Goal: Task Accomplishment & Management: Manage account settings

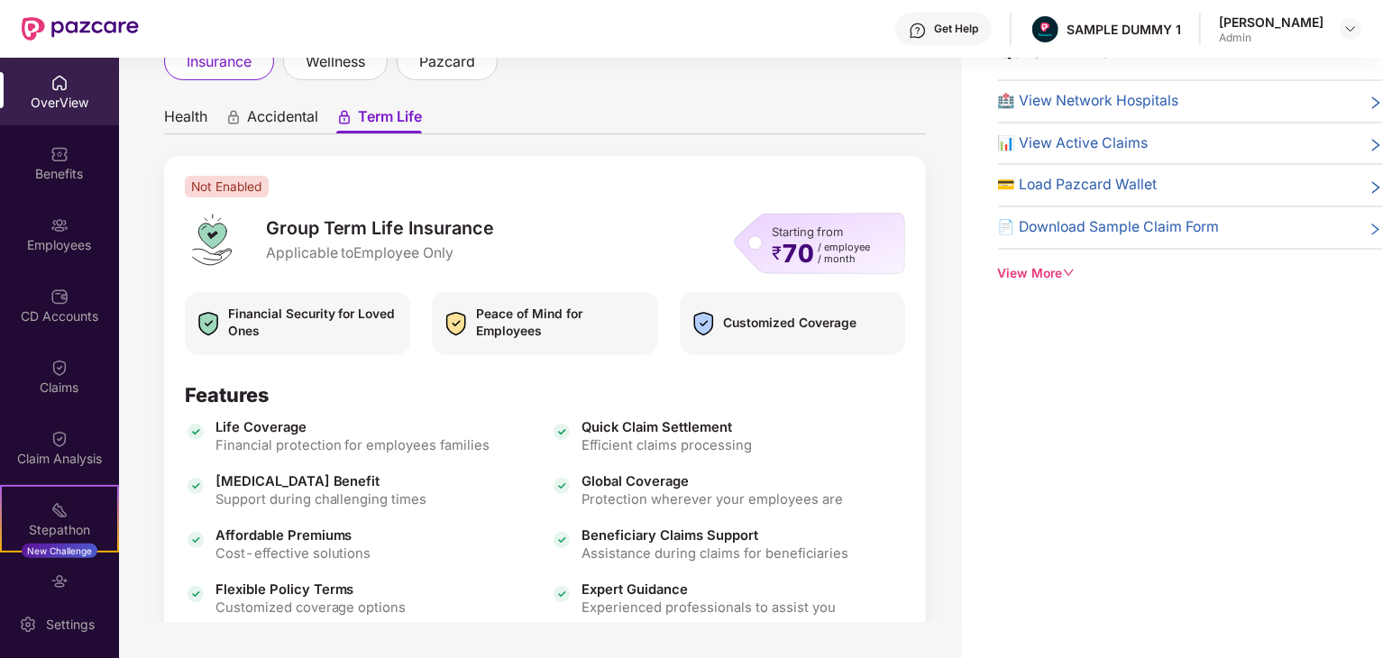
scroll to position [220, 0]
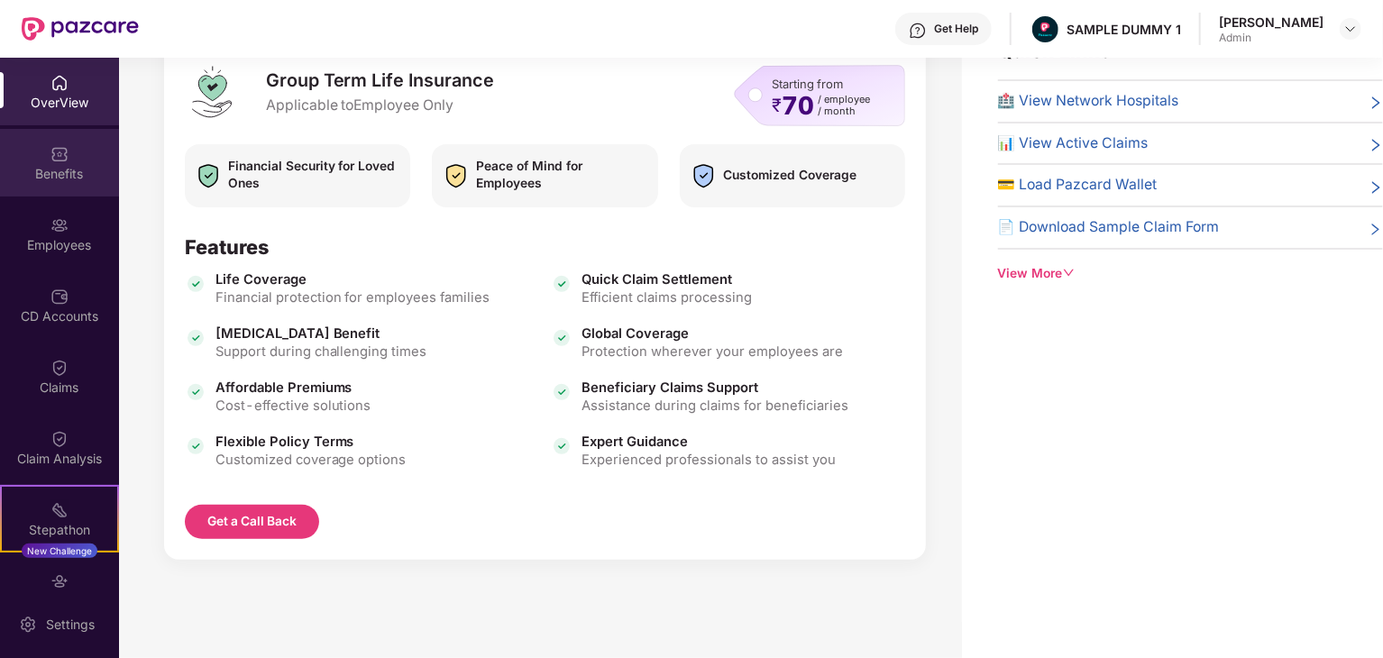
click at [42, 169] on div "Benefits" at bounding box center [59, 174] width 119 height 18
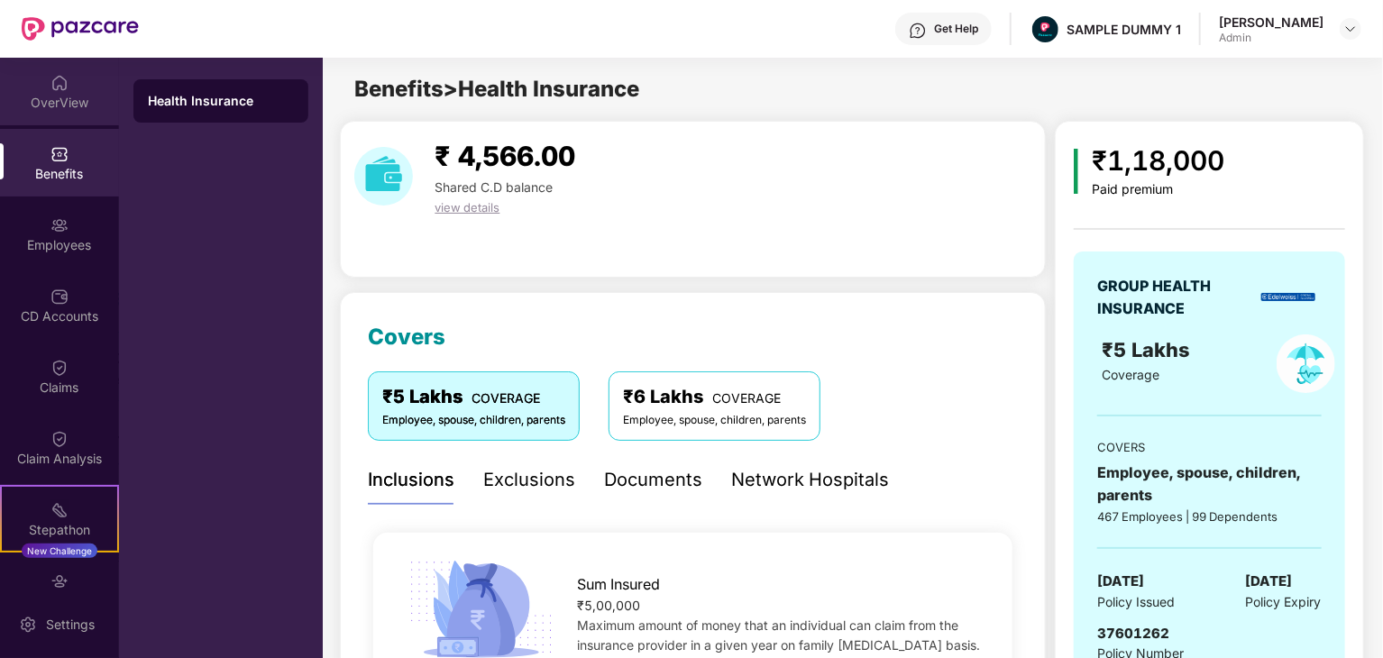
click at [58, 104] on div "OverView" at bounding box center [59, 103] width 119 height 18
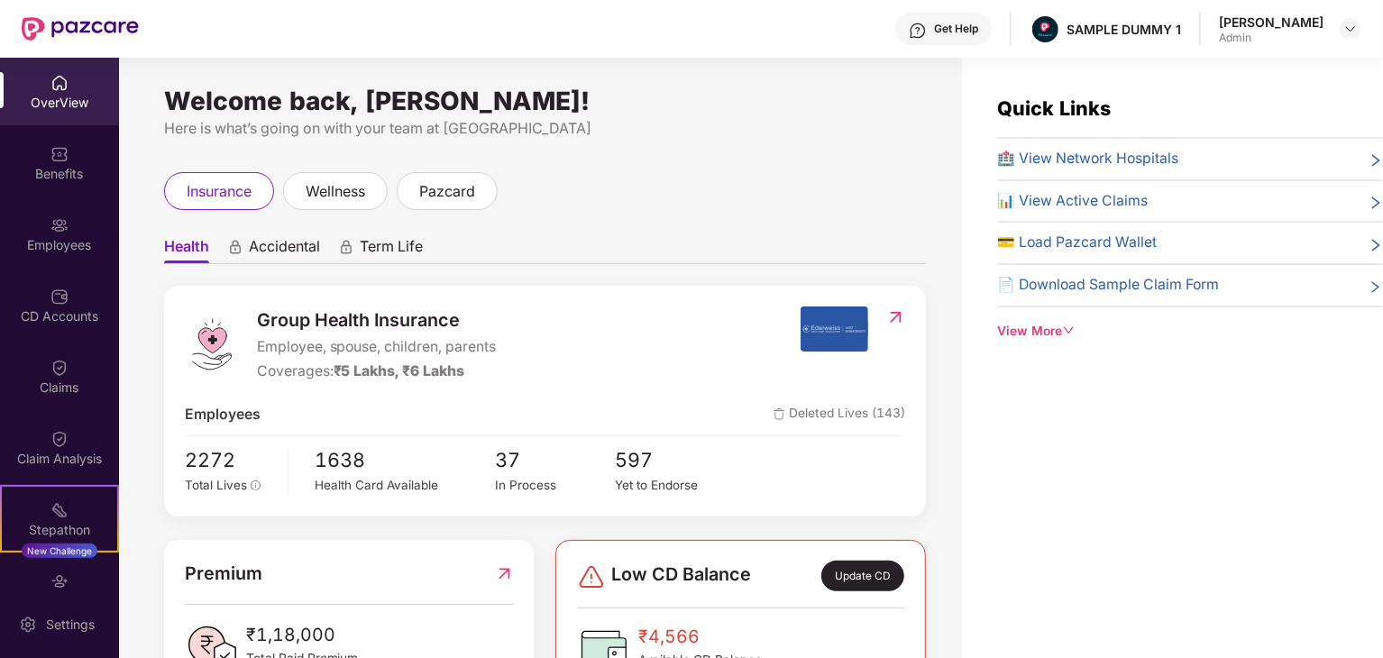
click at [280, 241] on span "Accidental" at bounding box center [284, 250] width 71 height 26
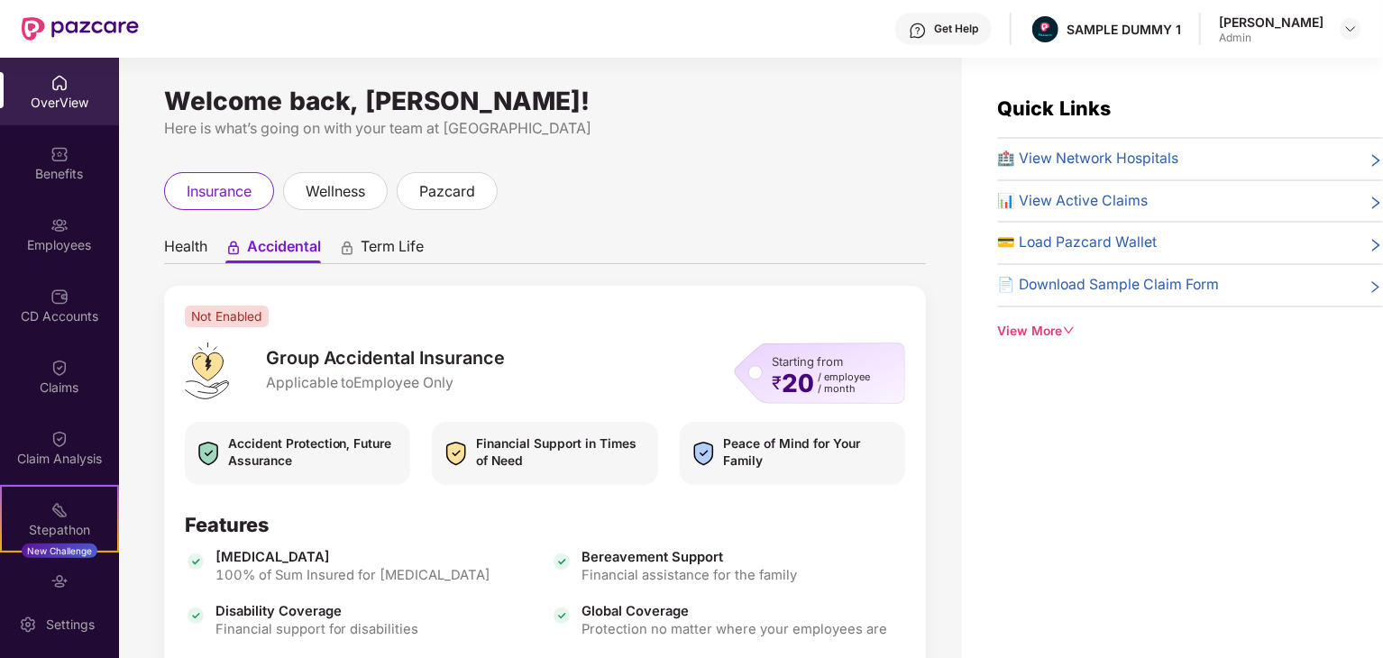
click at [195, 245] on span "Health" at bounding box center [185, 250] width 43 height 26
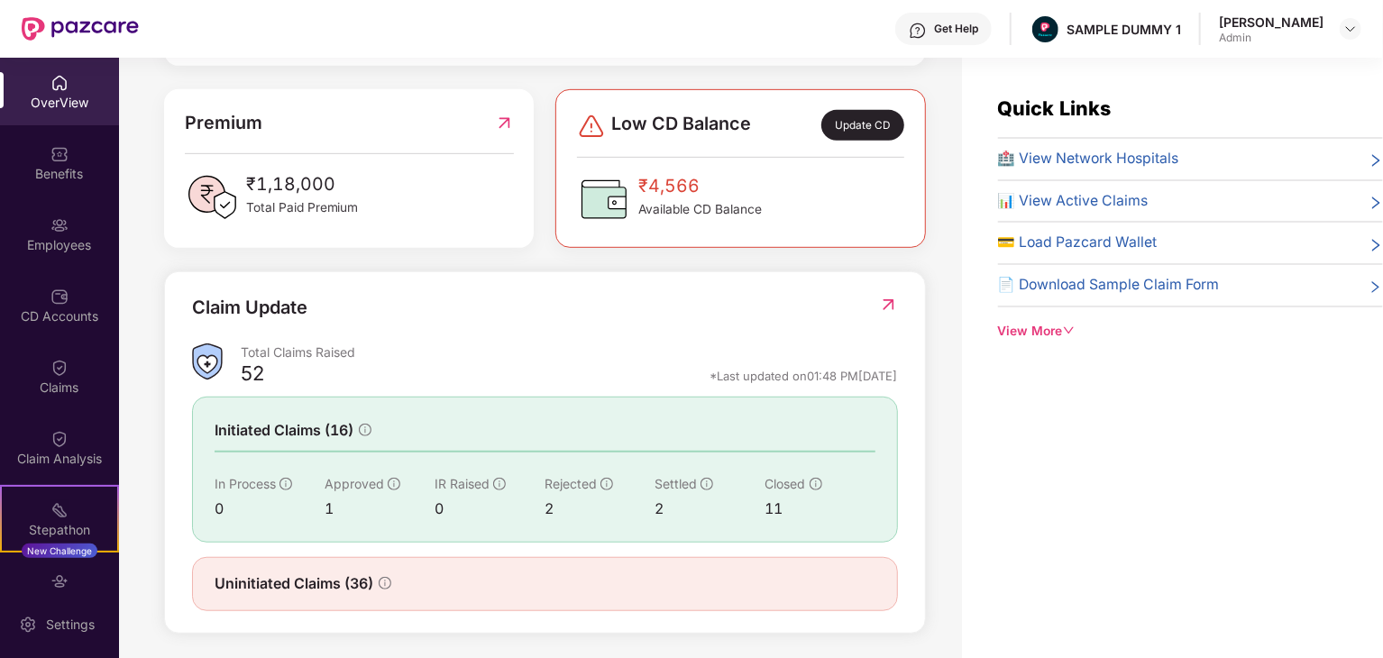
scroll to position [456, 0]
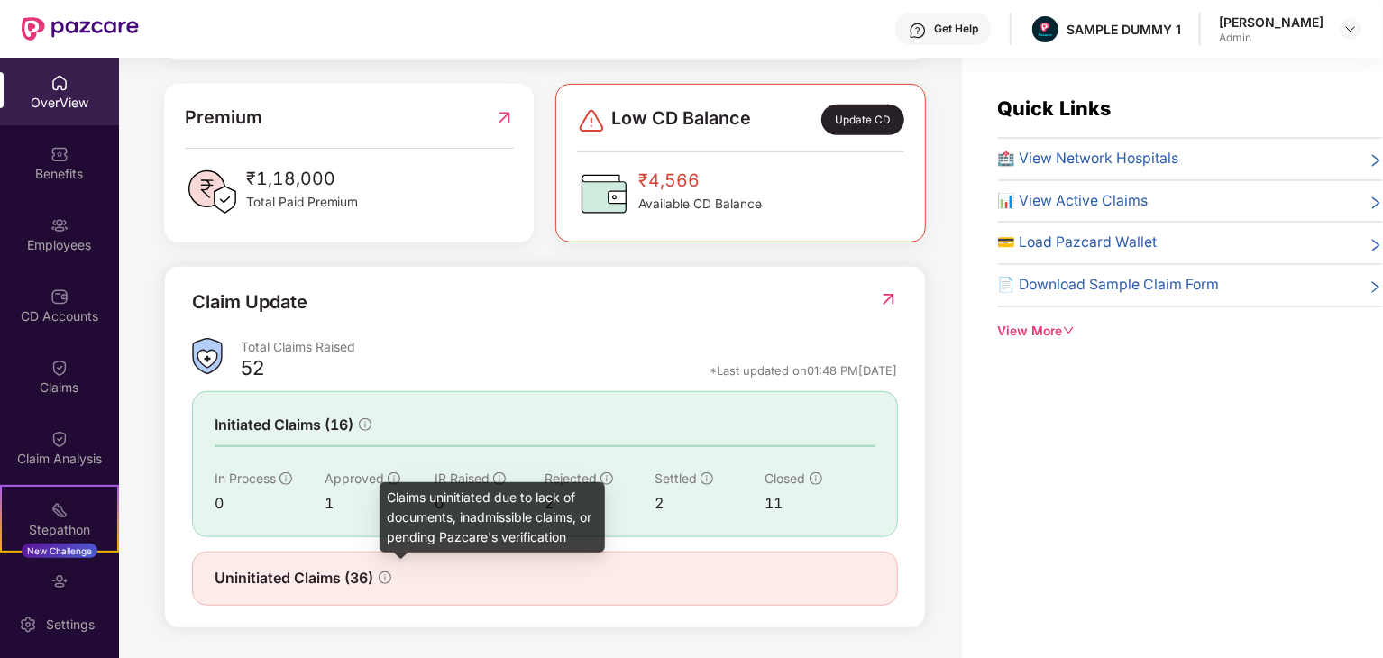
click at [383, 572] on icon "info-circle" at bounding box center [385, 578] width 13 height 13
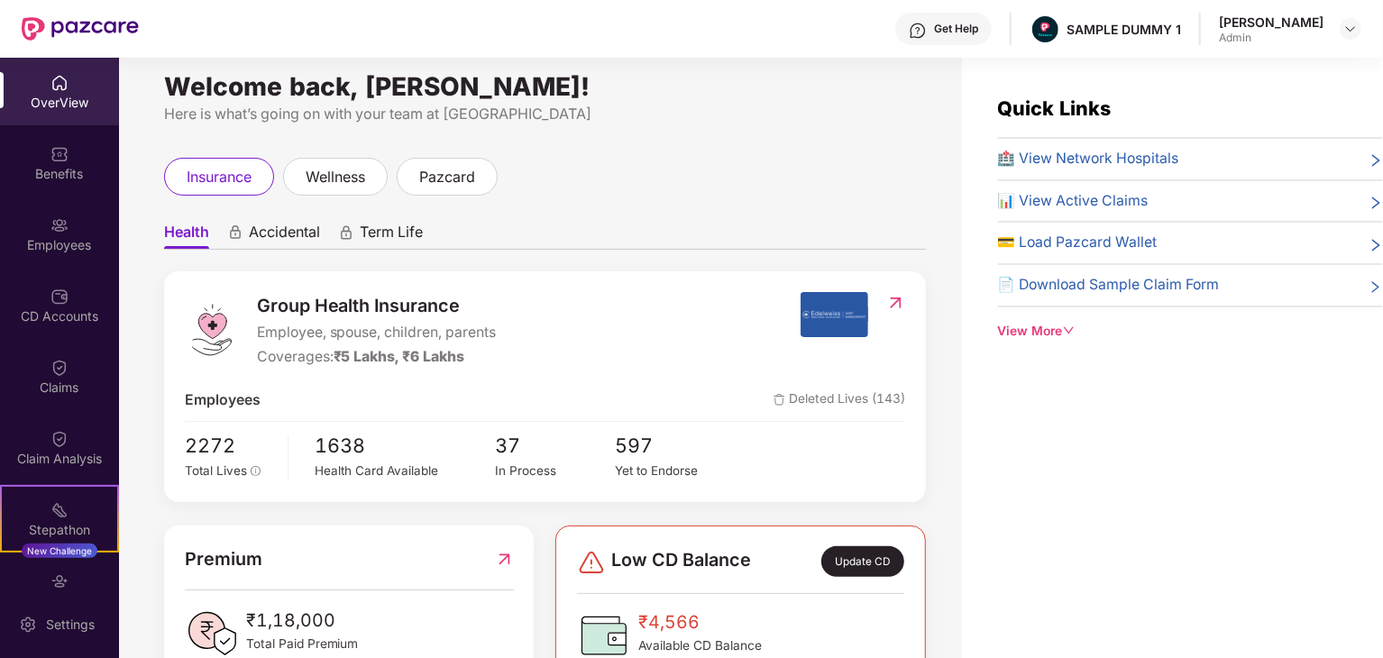
scroll to position [0, 0]
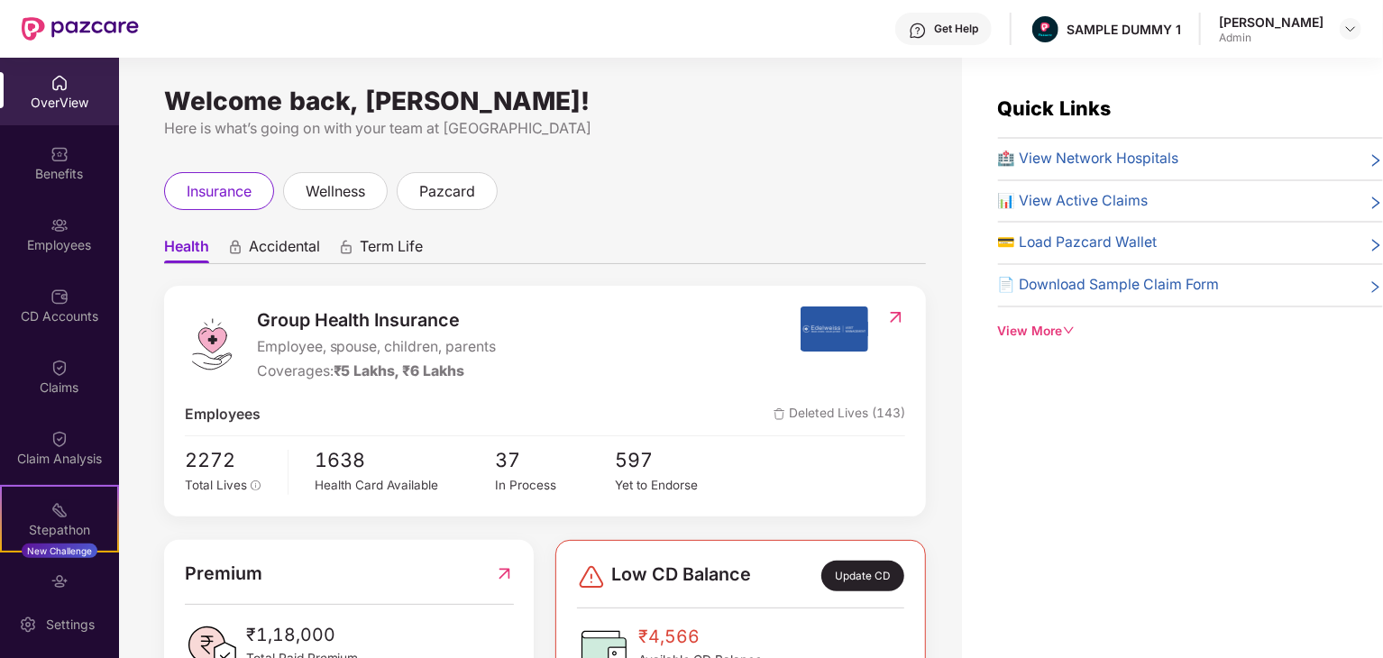
click at [383, 571] on div "Premium" at bounding box center [349, 574] width 329 height 28
click at [337, 187] on span "wellness" at bounding box center [335, 191] width 59 height 23
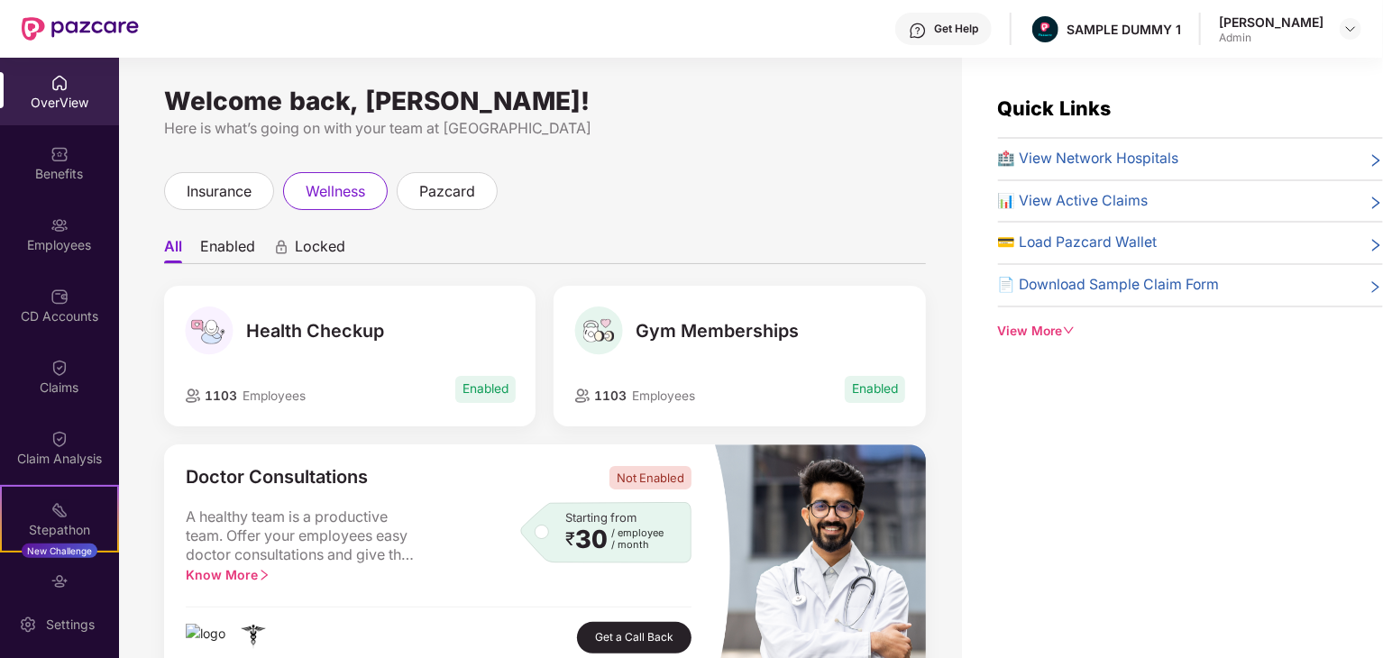
click at [214, 253] on li "Enabled" at bounding box center [227, 250] width 55 height 26
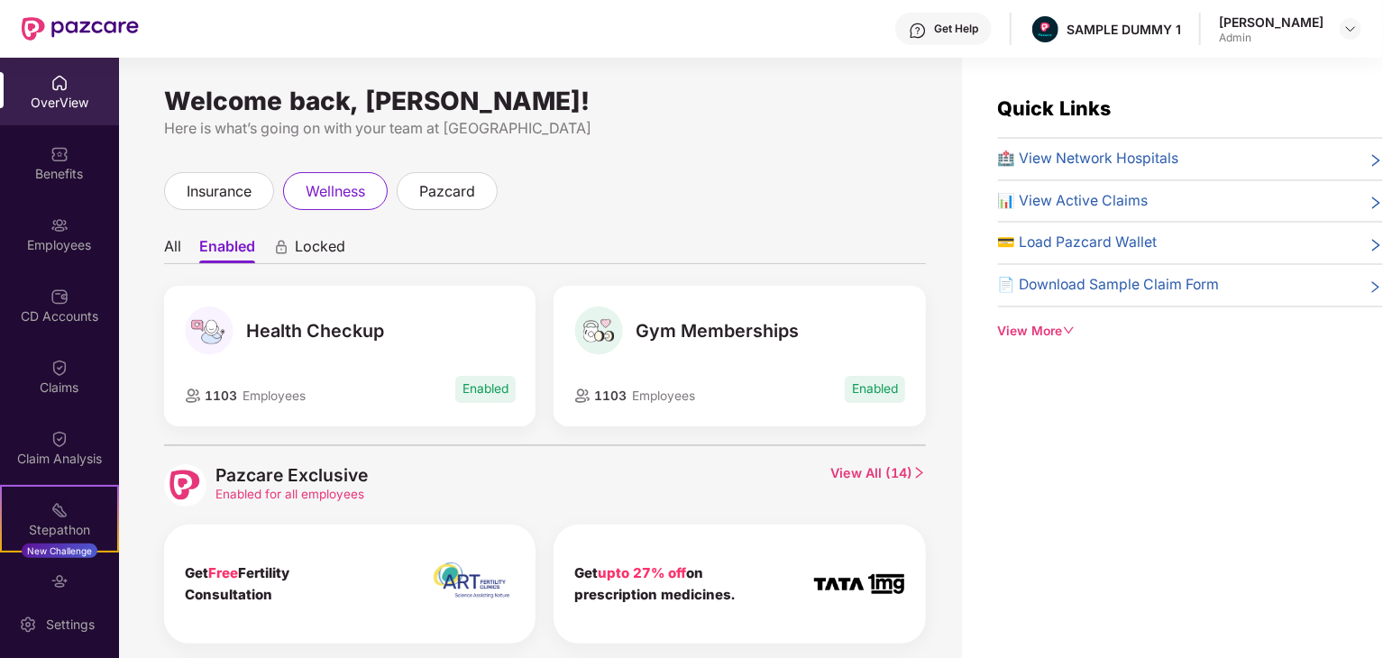
click at [325, 249] on span "Locked" at bounding box center [320, 250] width 50 height 26
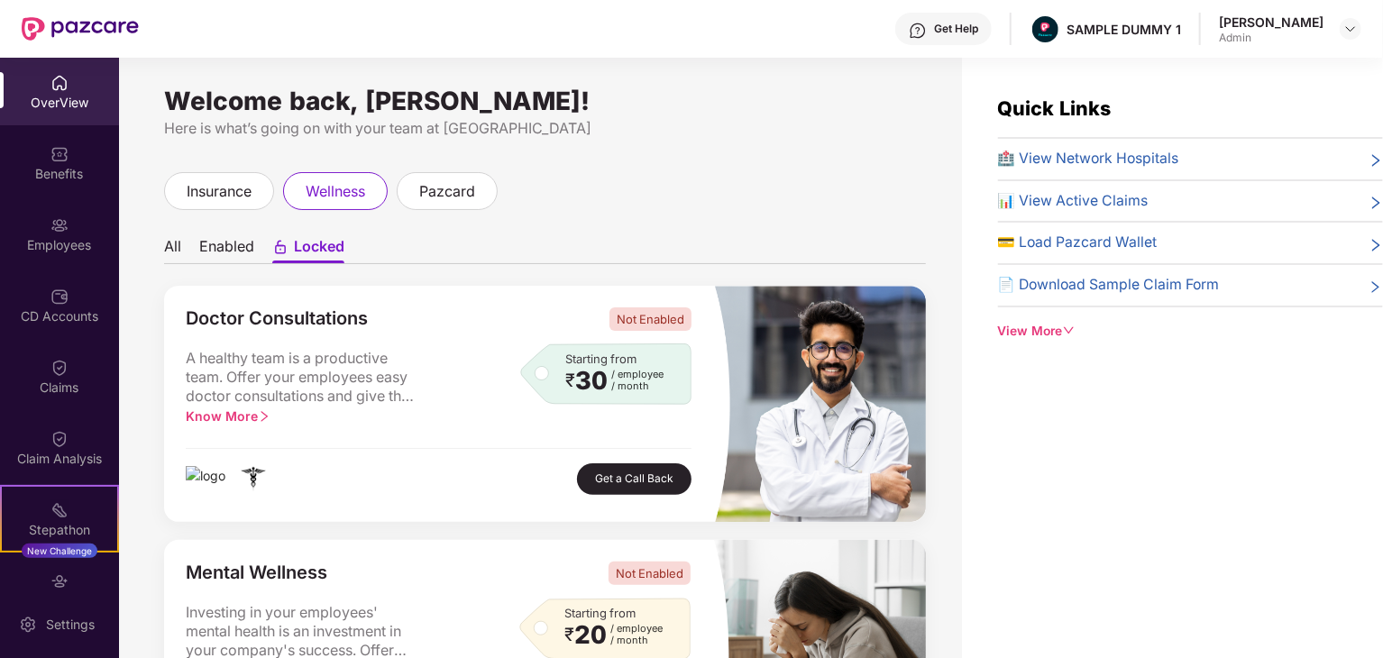
click at [176, 245] on li "All" at bounding box center [172, 250] width 17 height 26
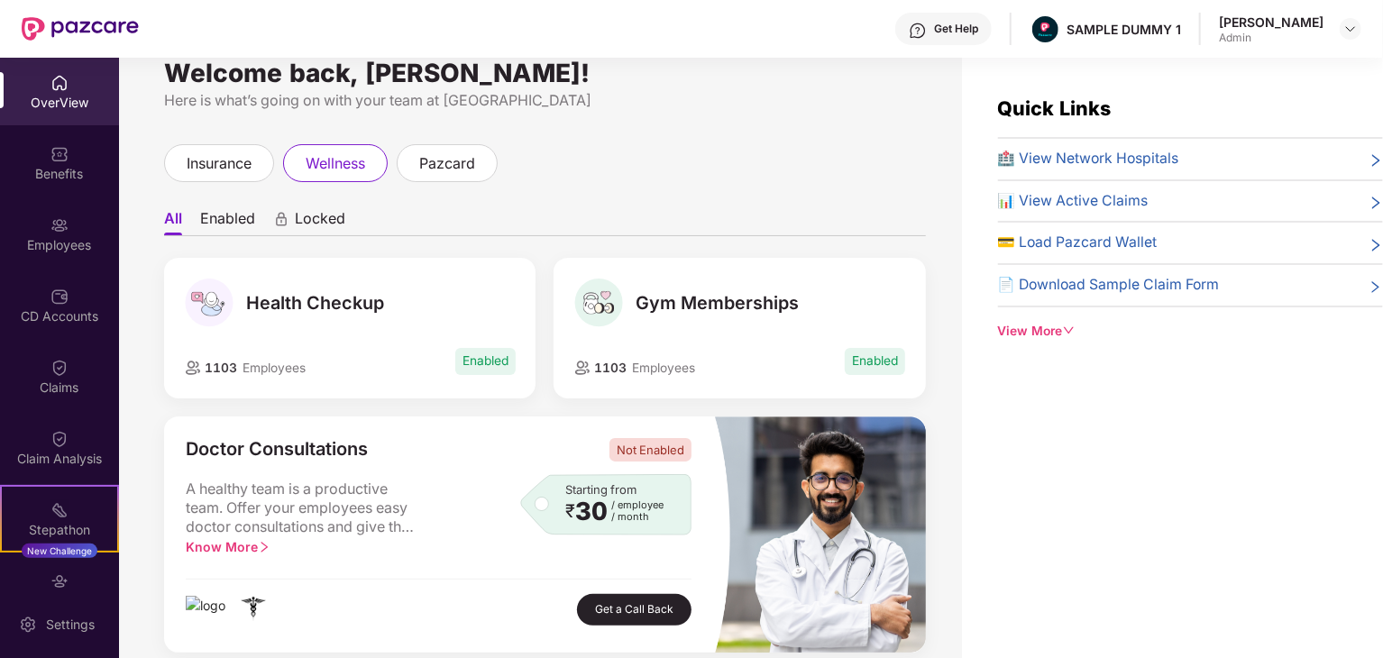
scroll to position [27, 0]
click at [344, 305] on span "Health Checkup" at bounding box center [315, 304] width 138 height 22
click at [773, 297] on span "Gym Memberships" at bounding box center [717, 304] width 163 height 22
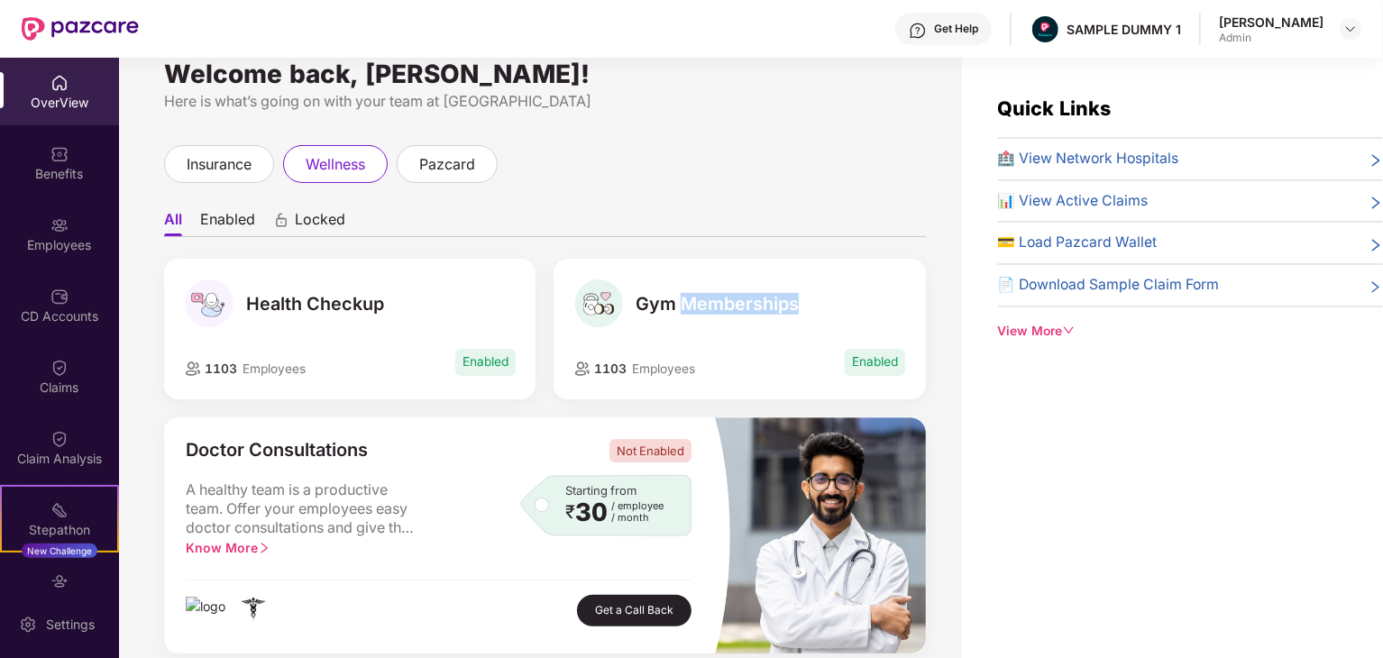
click at [773, 297] on span "Gym Memberships" at bounding box center [717, 304] width 163 height 22
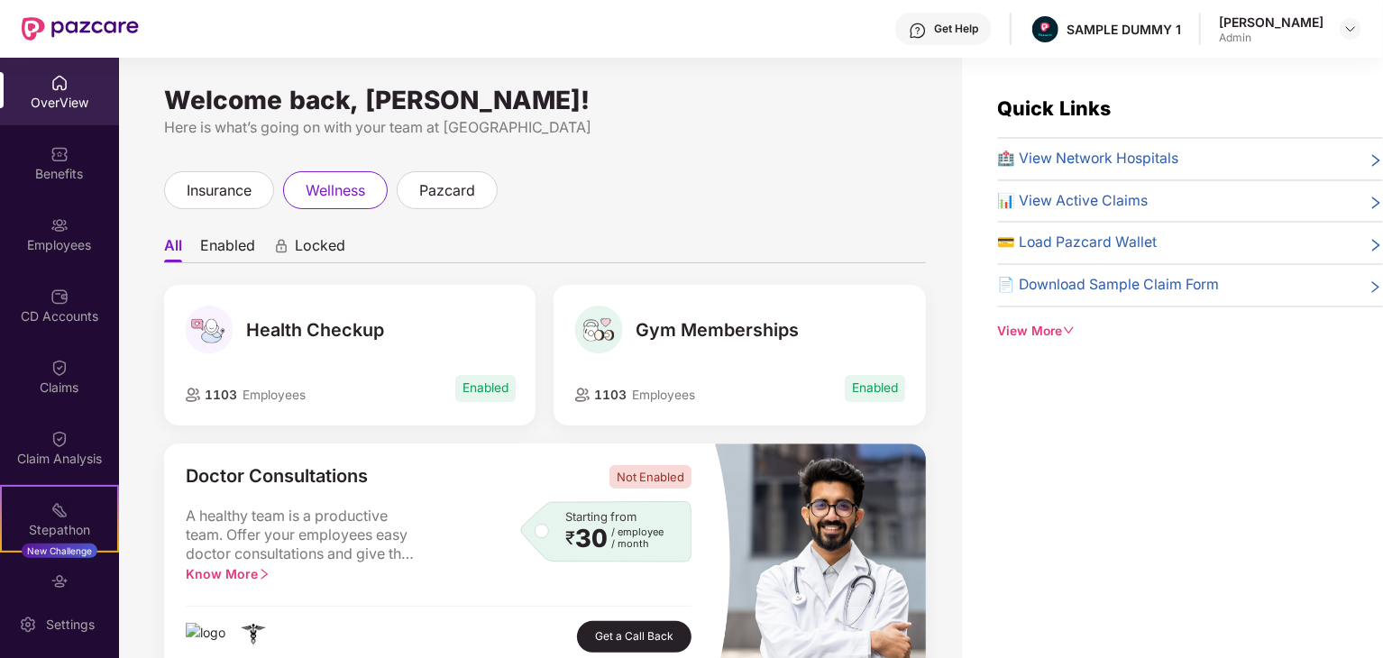
scroll to position [0, 0]
click at [235, 246] on li "Enabled" at bounding box center [227, 250] width 55 height 26
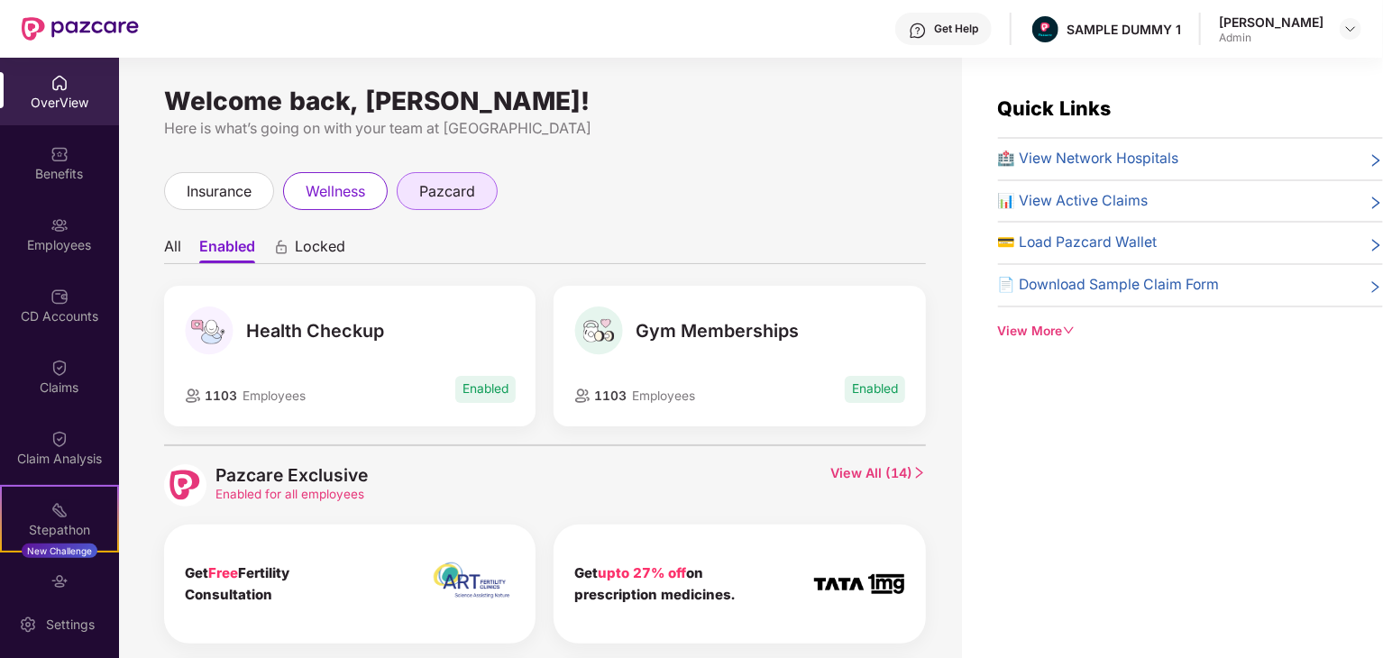
click at [480, 181] on div "pazcard" at bounding box center [447, 191] width 101 height 38
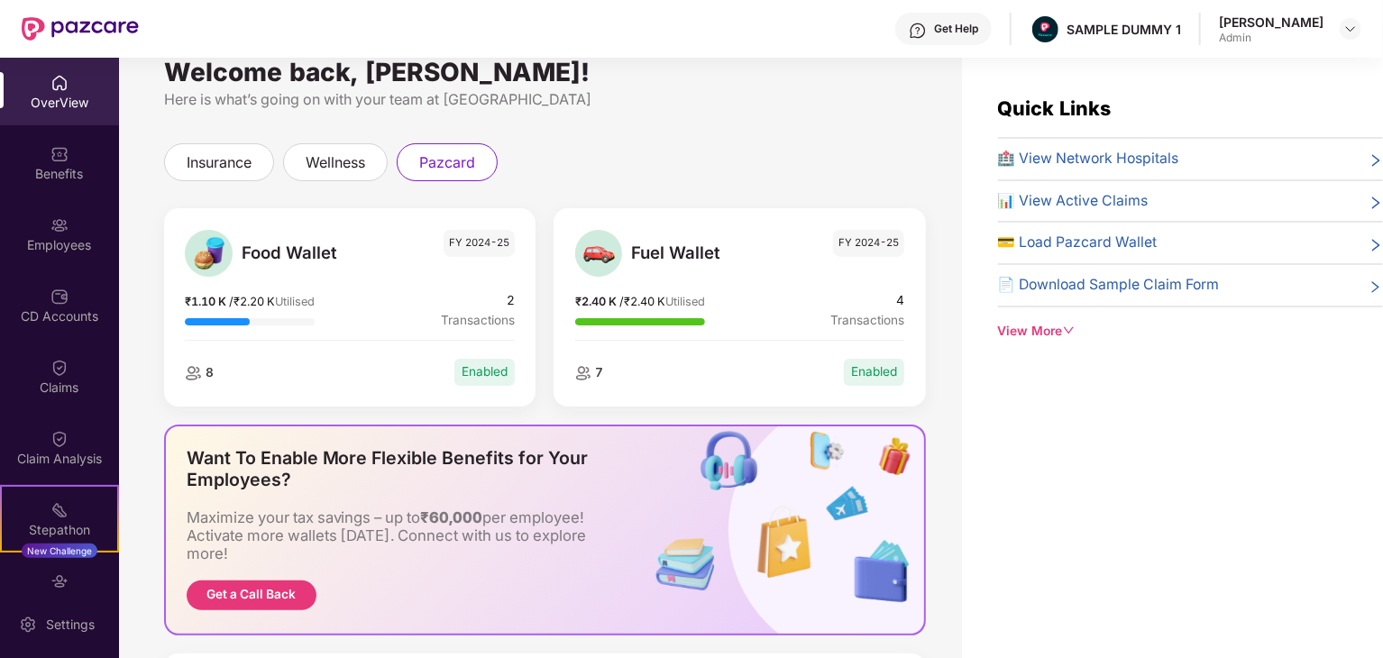
scroll to position [255, 0]
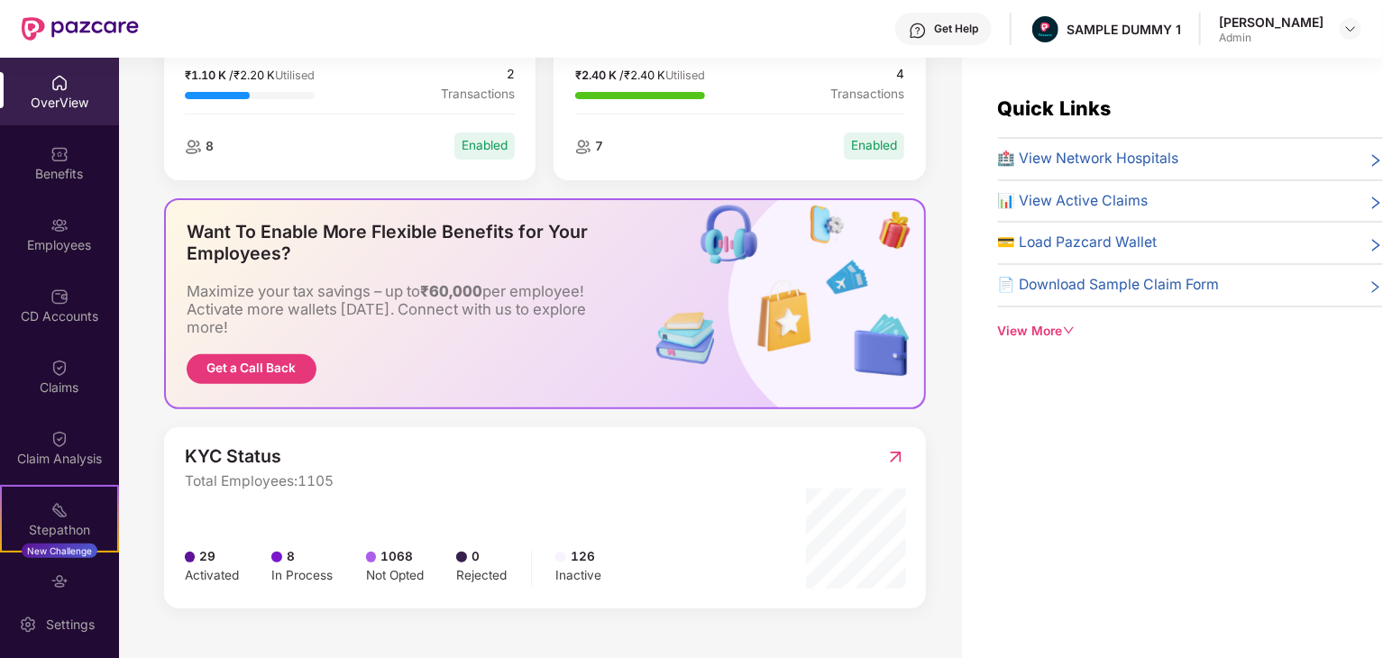
click at [249, 566] on div "29 Activated 8 In Process 1068 Not Opted 0 Rejected 126 Inactive" at bounding box center [402, 567] width 434 height 41
click at [887, 454] on img at bounding box center [895, 457] width 19 height 18
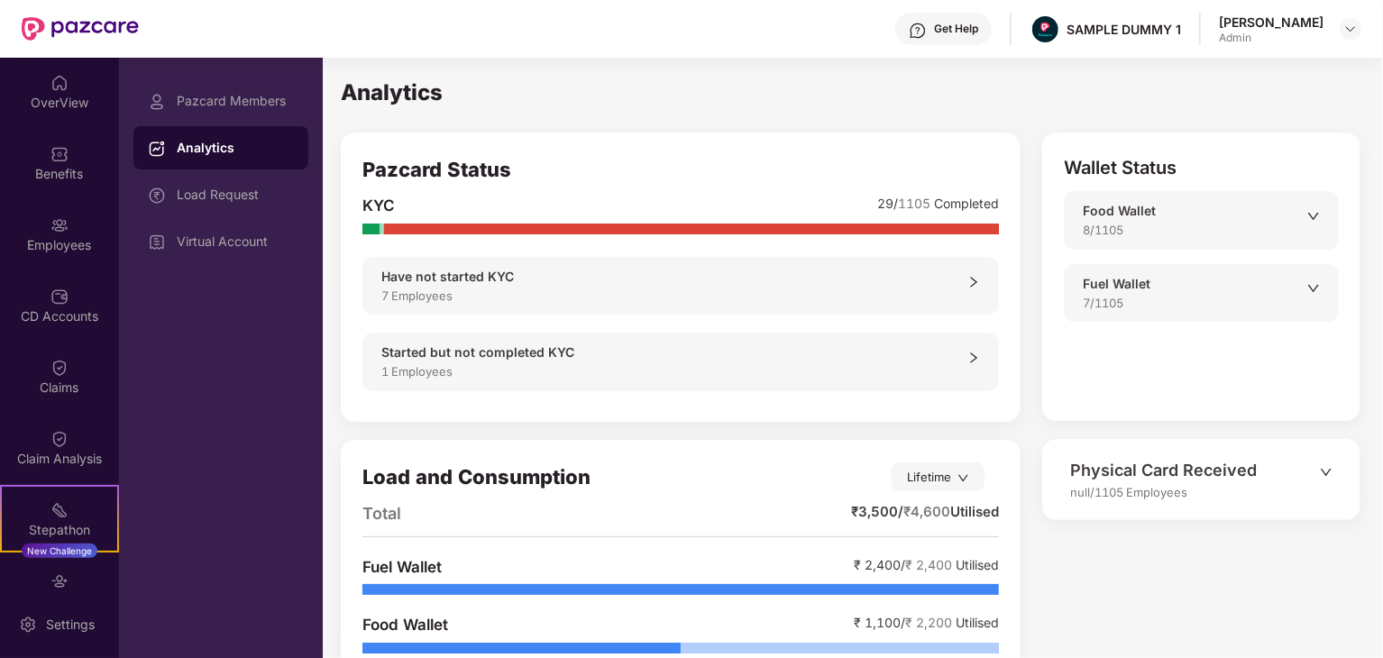
click at [978, 286] on icon "right" at bounding box center [973, 282] width 13 height 13
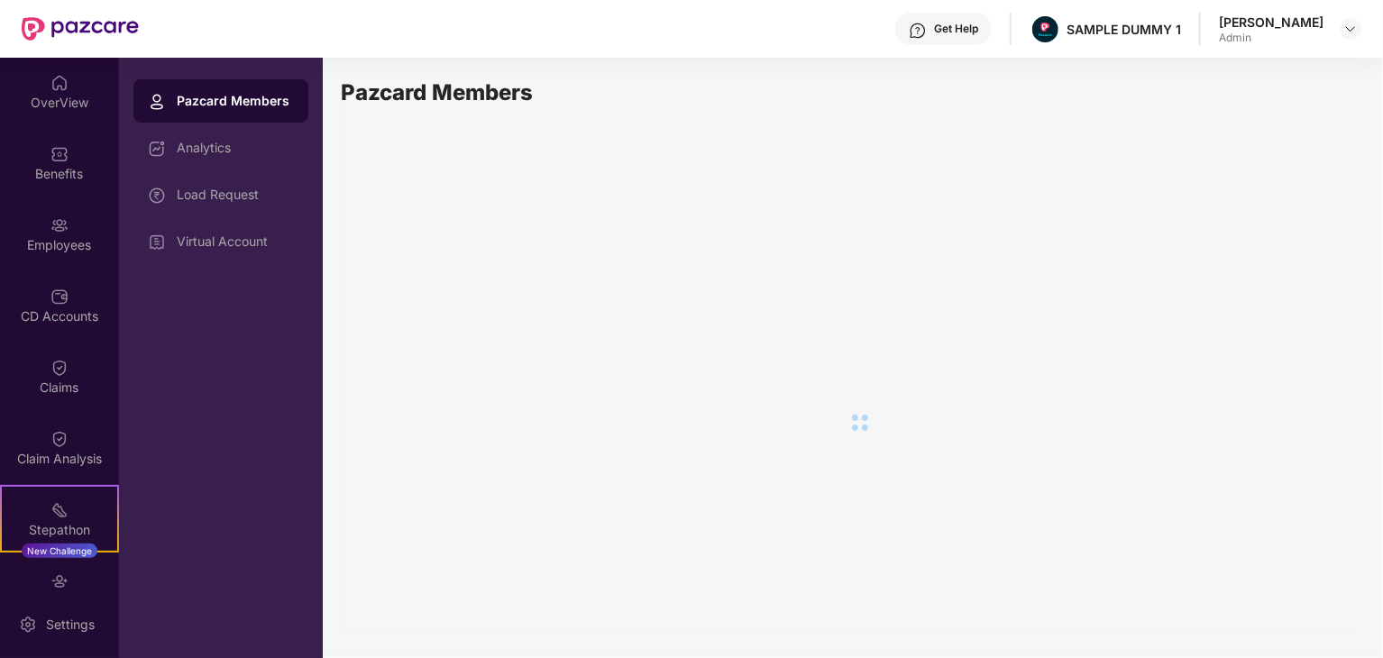
click at [978, 286] on div "Pazcard Members" at bounding box center [851, 355] width 1020 height 559
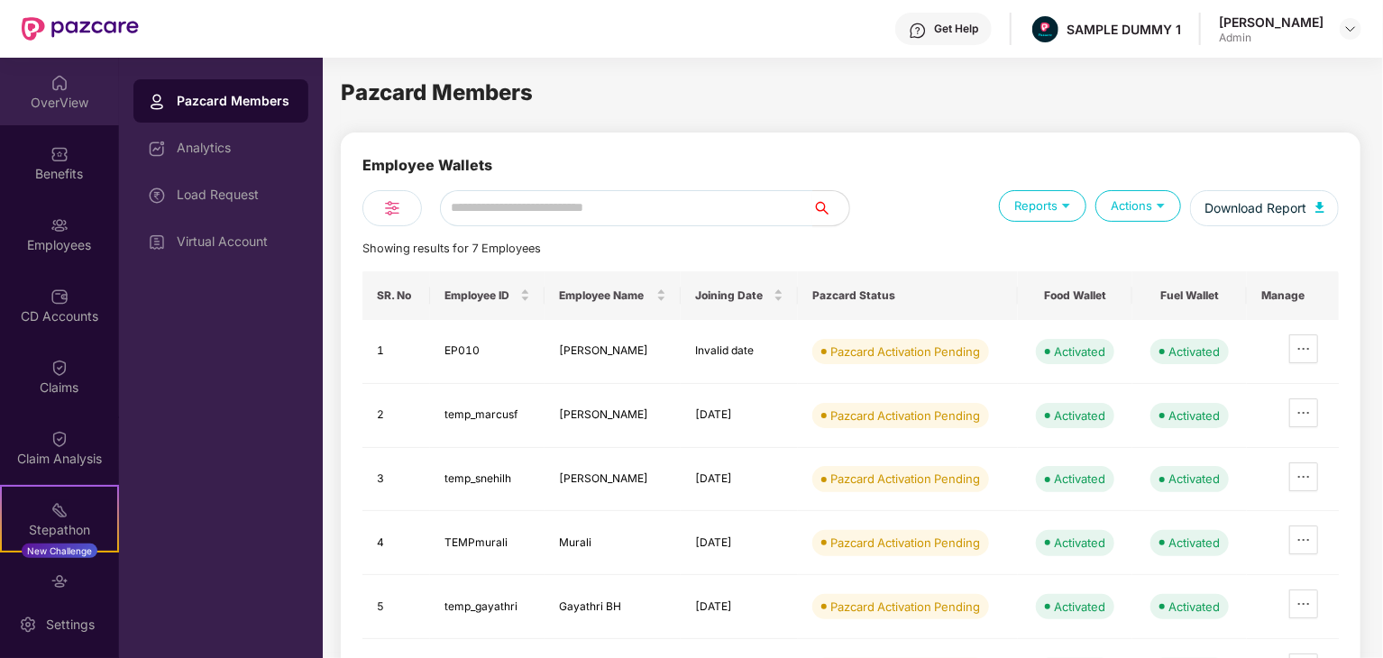
click at [88, 99] on div "OverView" at bounding box center [59, 103] width 119 height 18
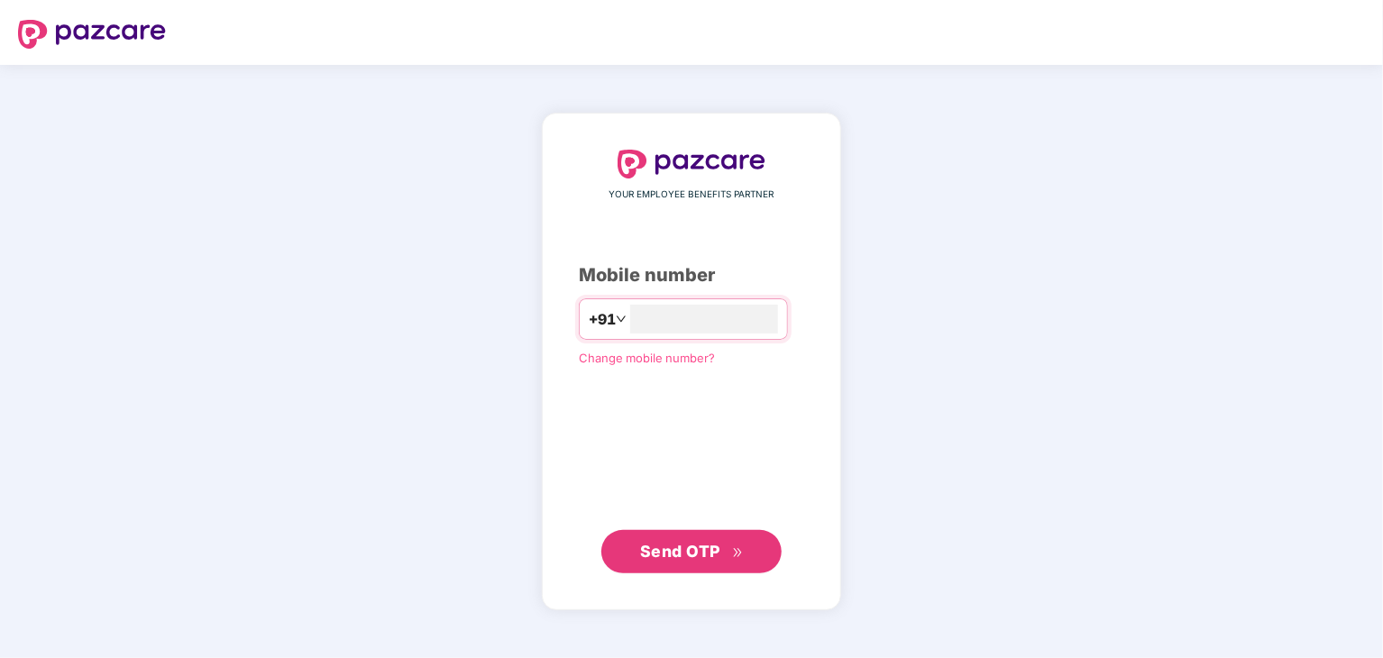
type input "**********"
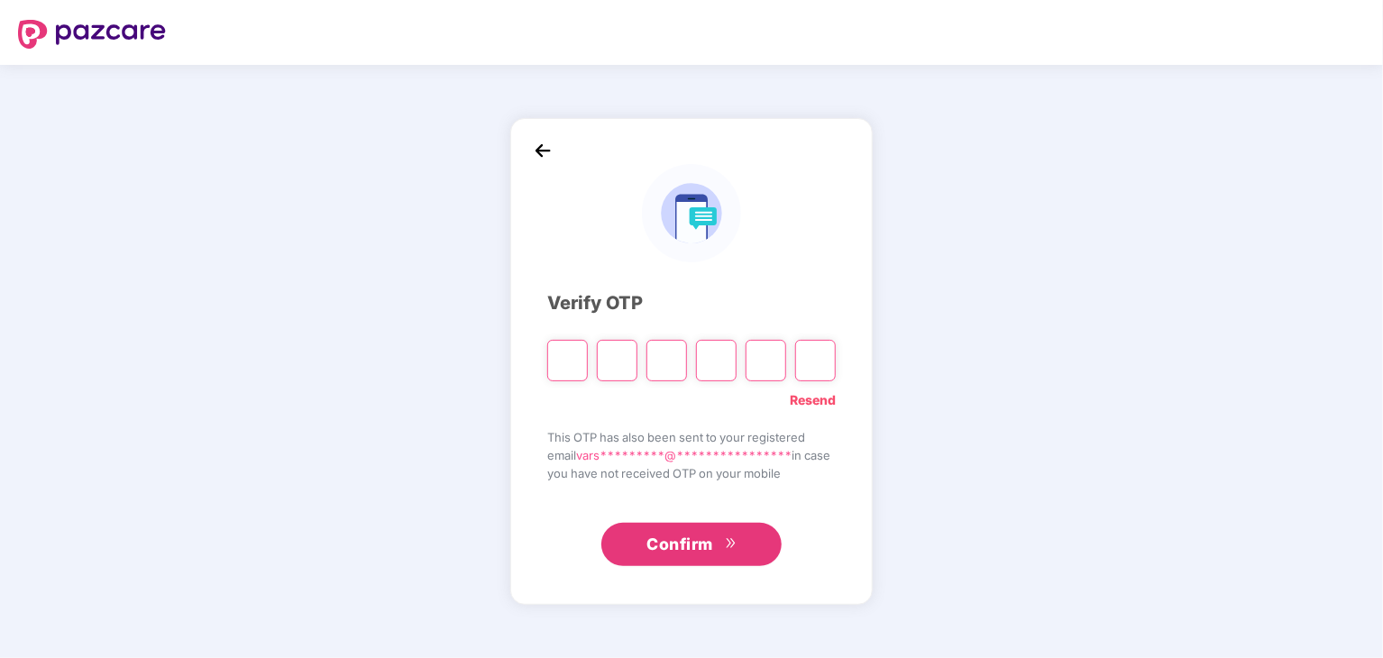
type input "*"
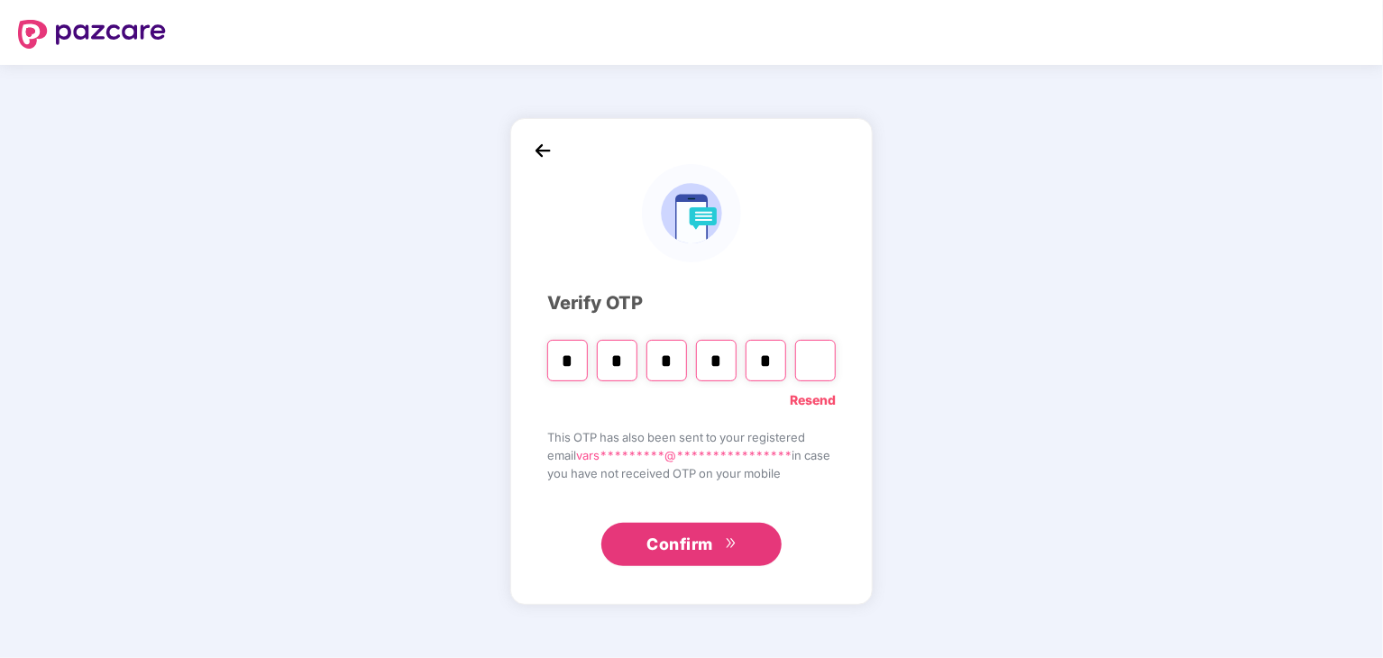
type input "*"
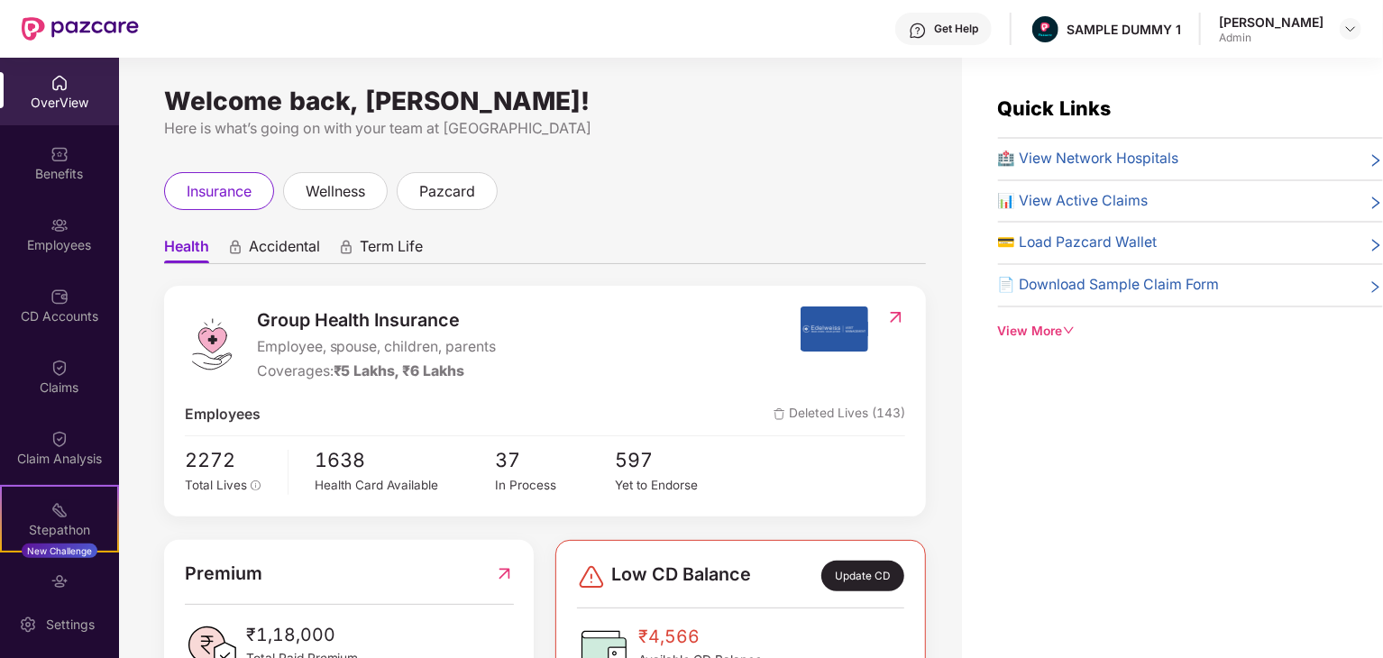
click at [1244, 244] on div "💳 Load Pazcard Wallet" at bounding box center [1190, 243] width 385 height 23
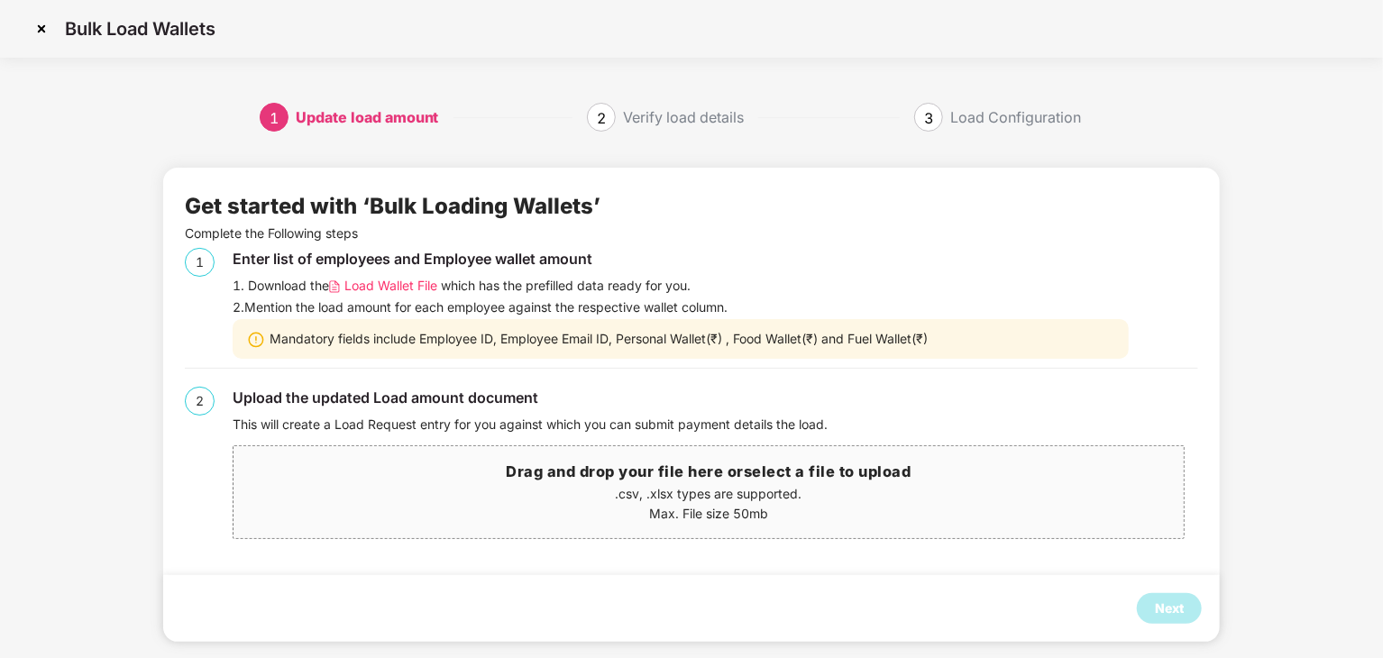
scroll to position [19, 0]
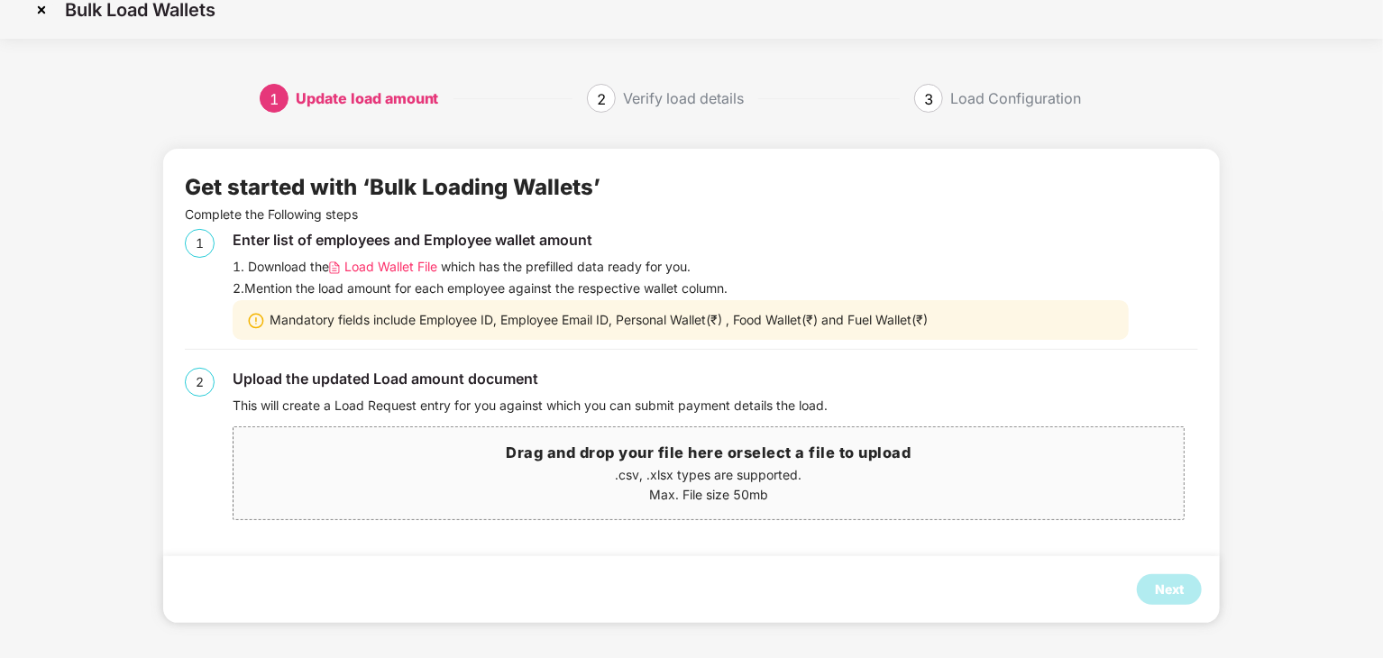
click at [652, 102] on div "Verify load details" at bounding box center [683, 98] width 121 height 29
click at [48, 8] on img at bounding box center [41, 9] width 29 height 29
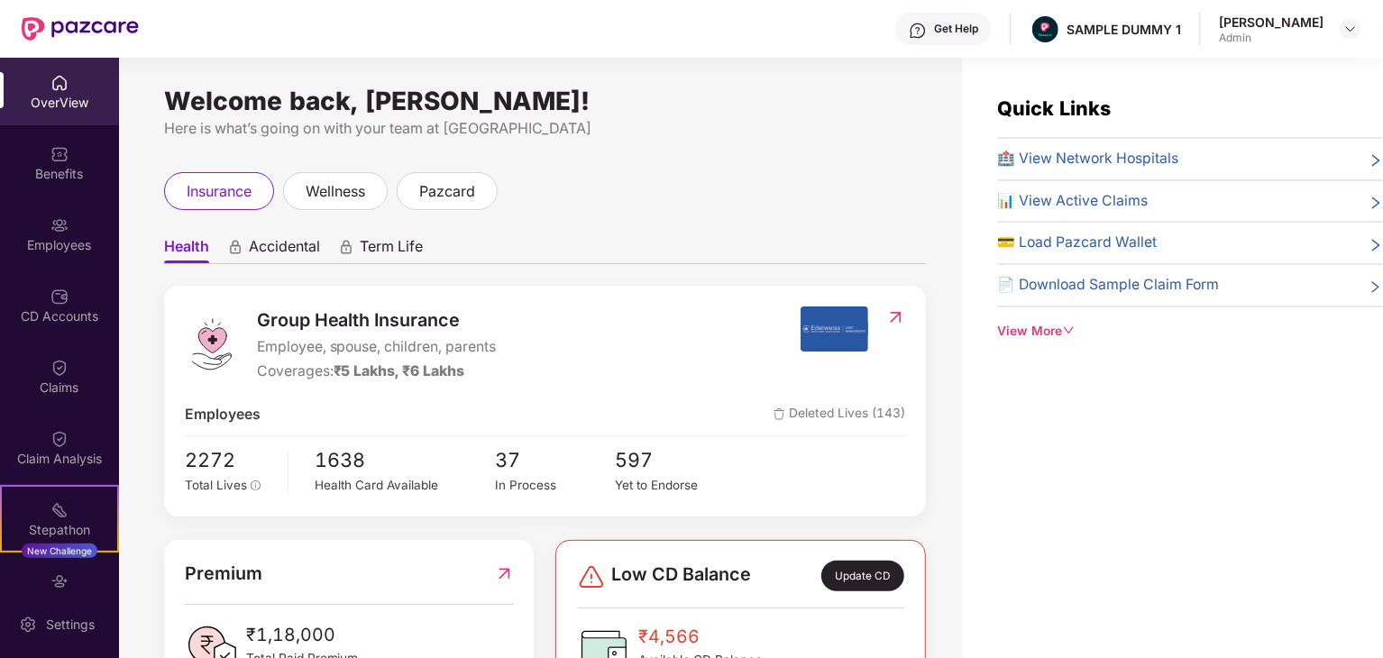
scroll to position [58, 0]
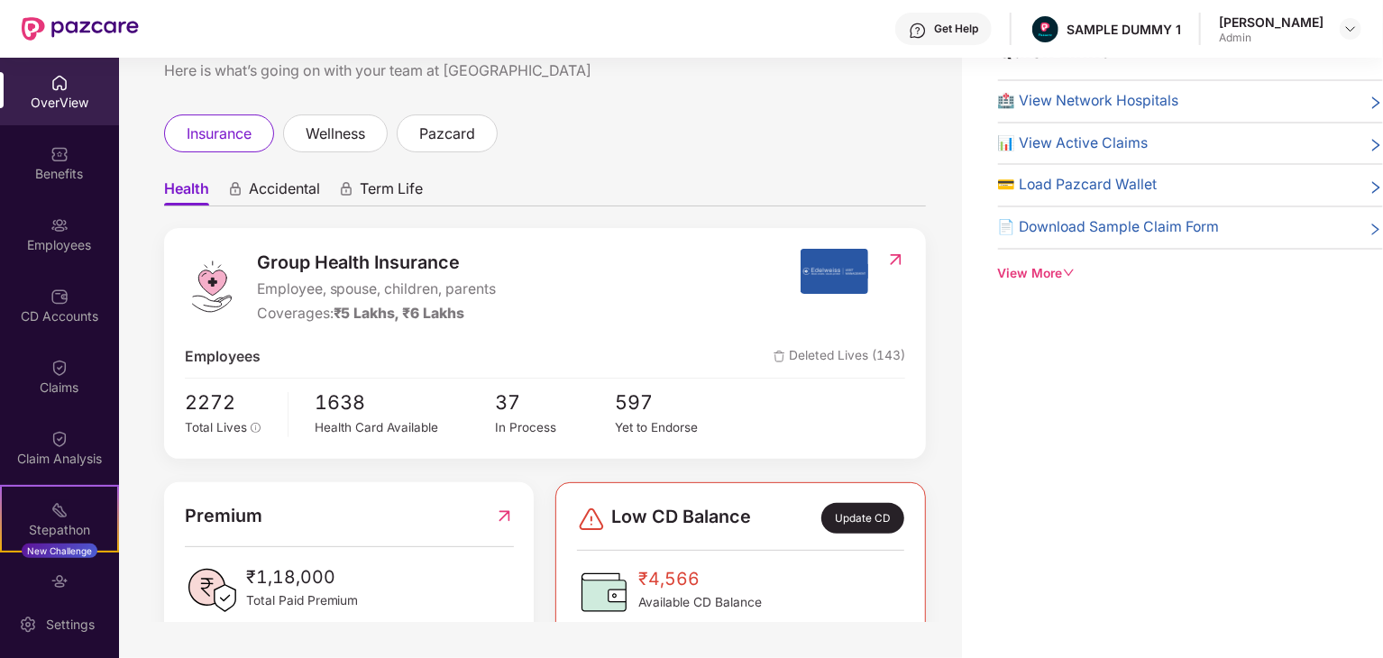
click at [895, 260] on img at bounding box center [895, 260] width 19 height 18
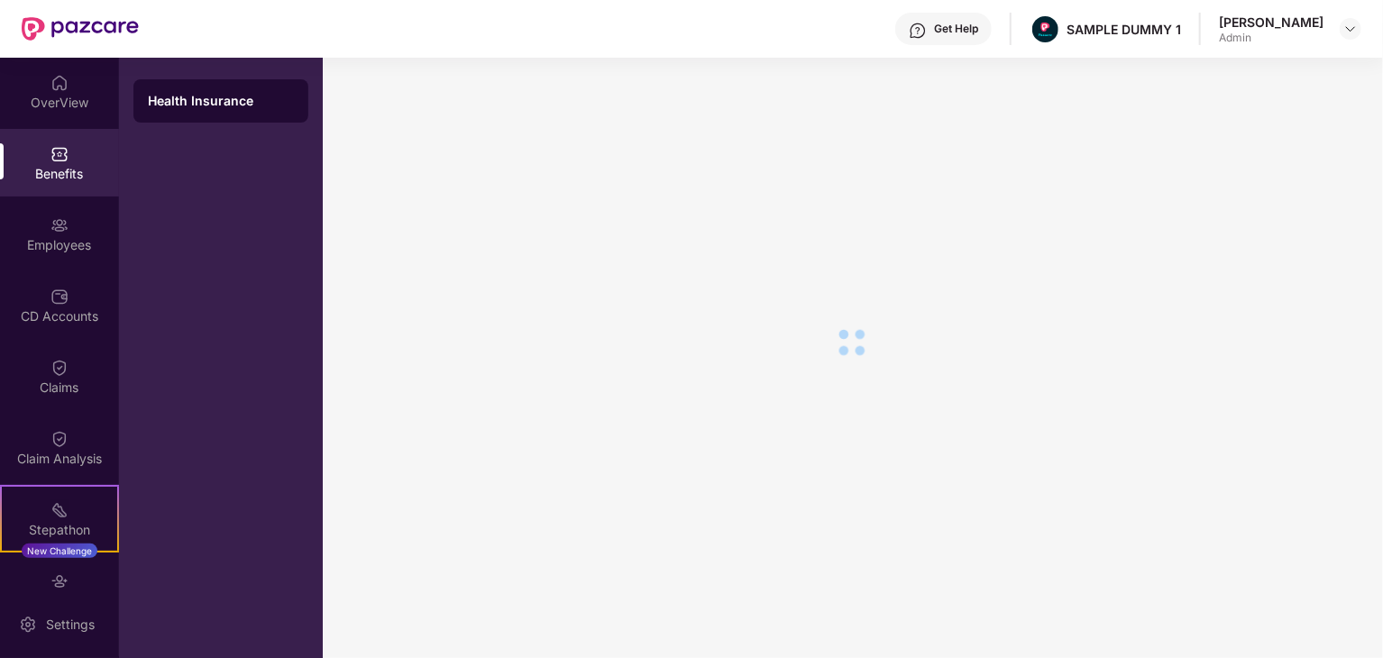
scroll to position [31, 0]
click at [43, 105] on div "OverView" at bounding box center [59, 103] width 119 height 18
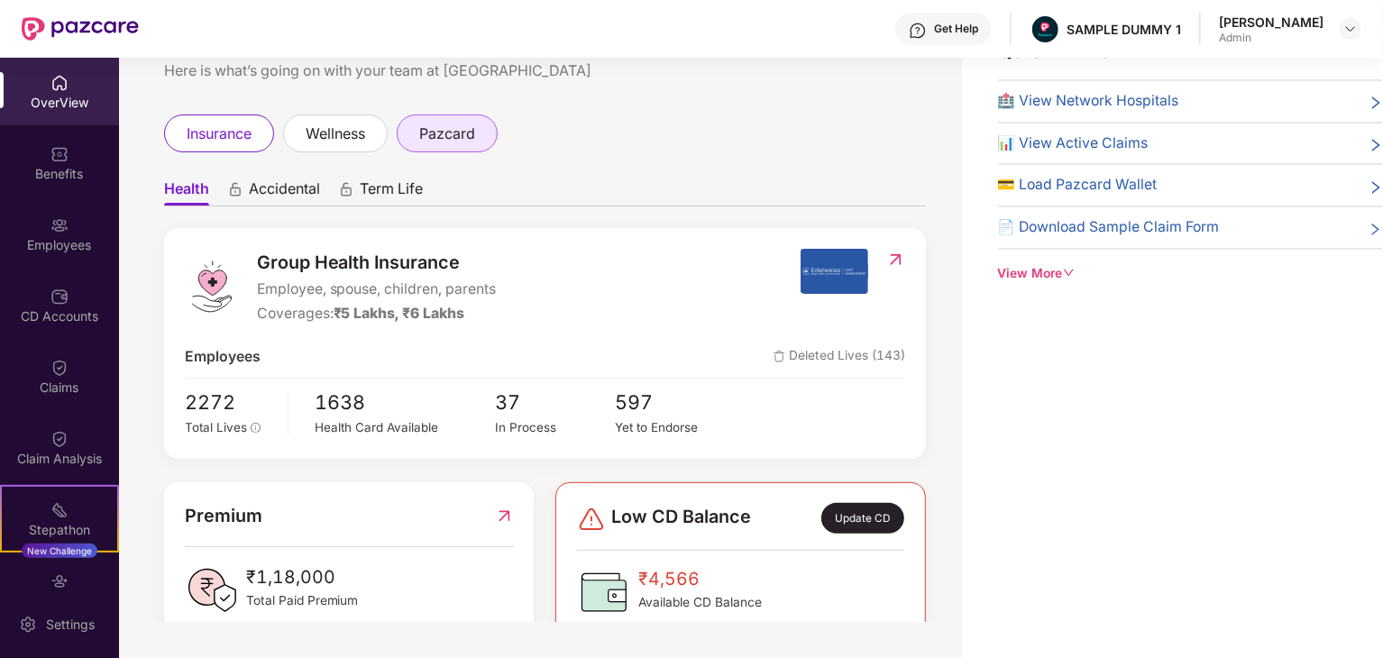
click at [439, 142] on span "pazcard" at bounding box center [447, 134] width 56 height 23
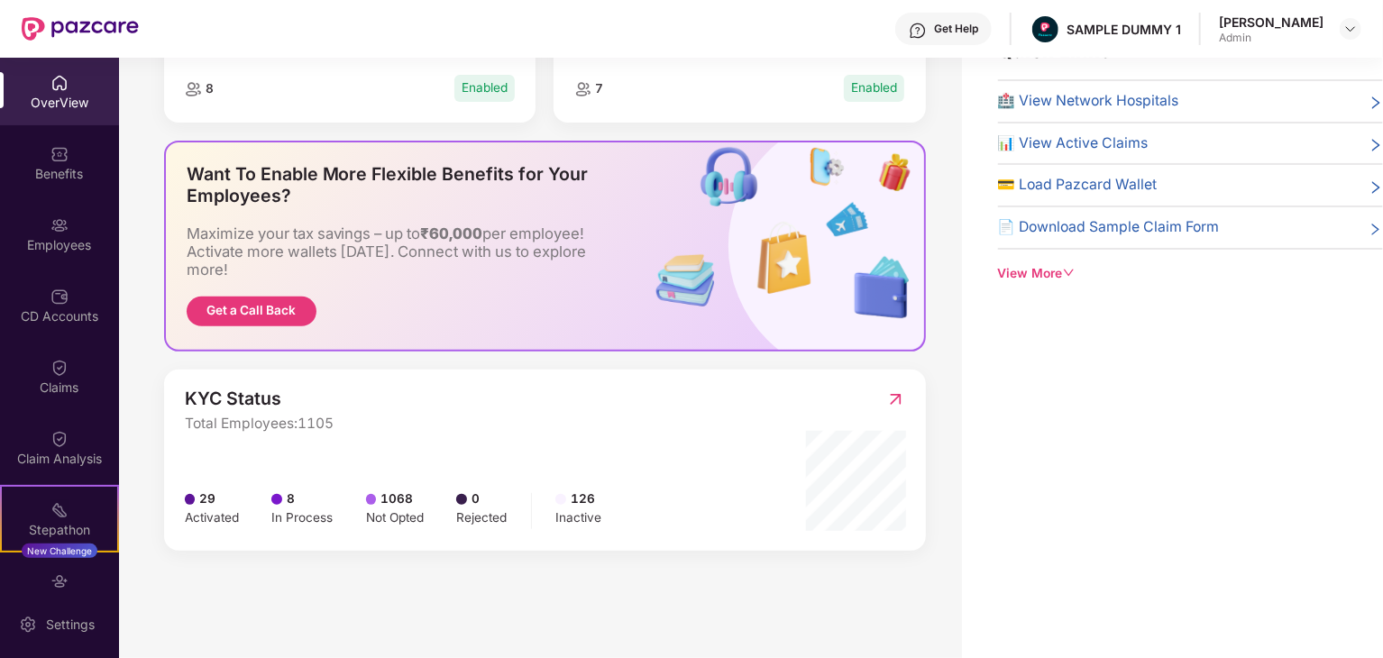
scroll to position [254, 0]
click at [896, 401] on img at bounding box center [895, 400] width 19 height 18
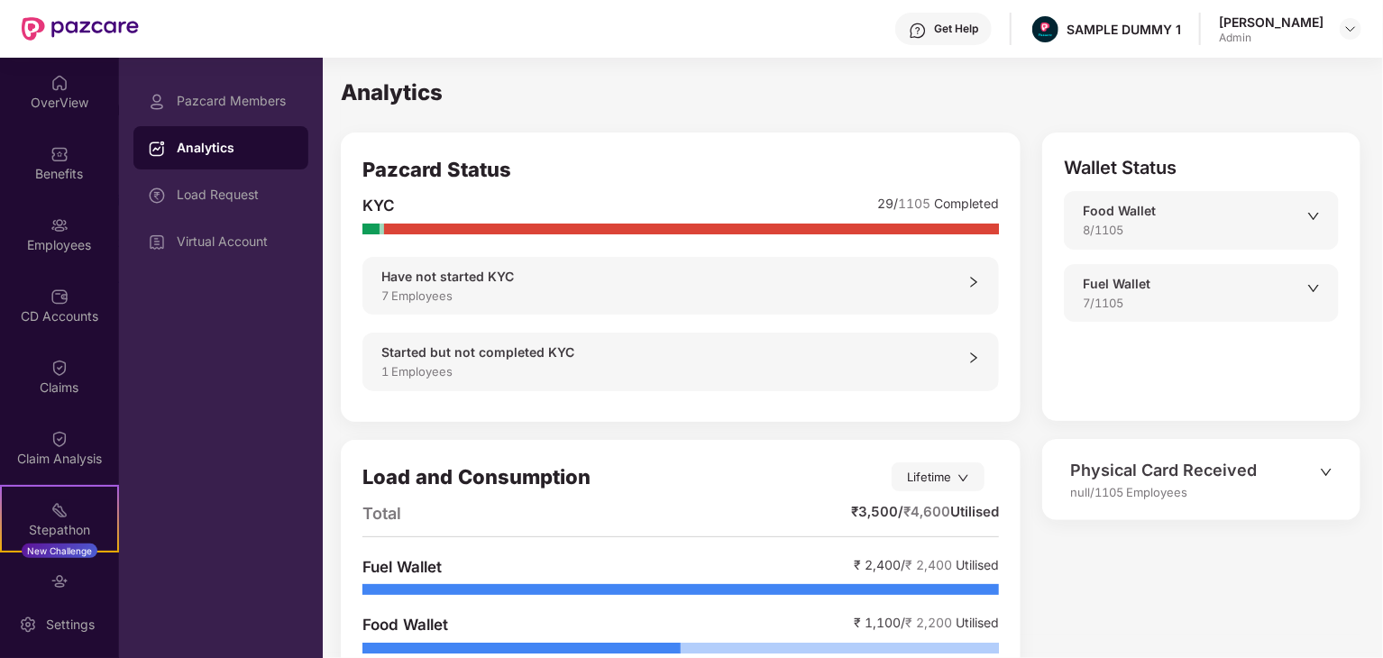
scroll to position [72, 0]
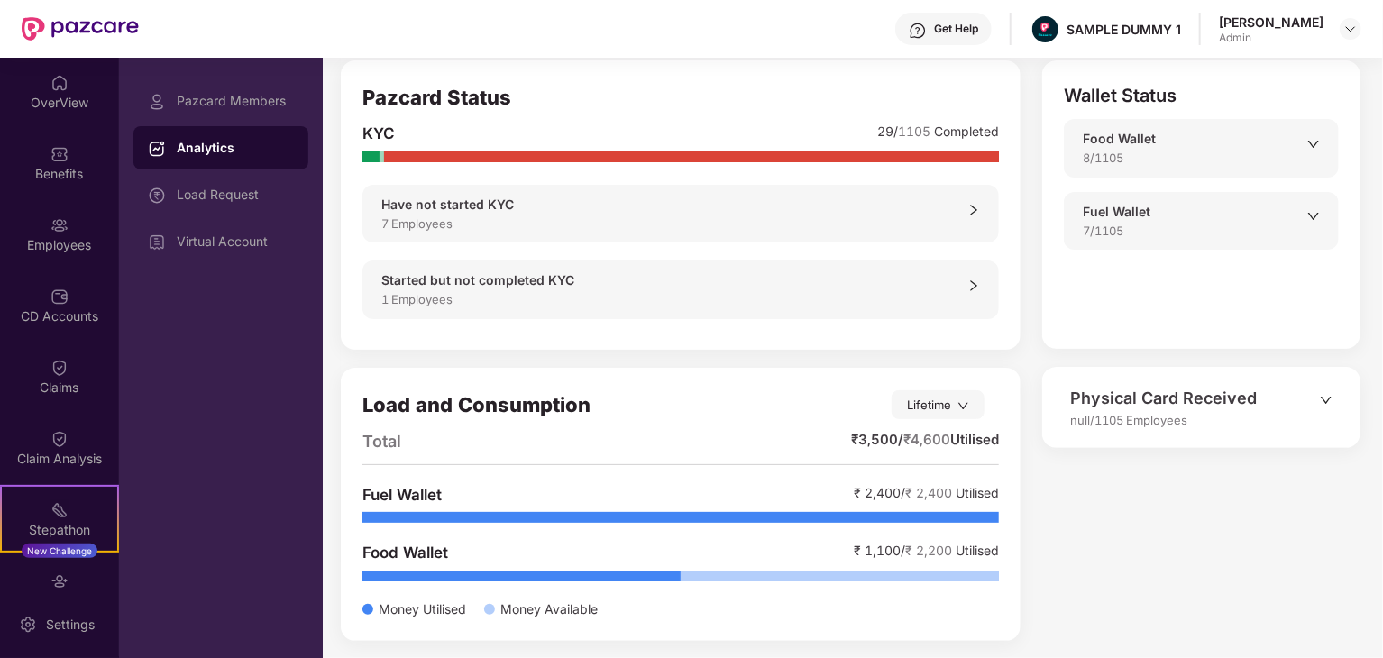
click at [755, 211] on div "Have not started KYC" at bounding box center [674, 205] width 586 height 20
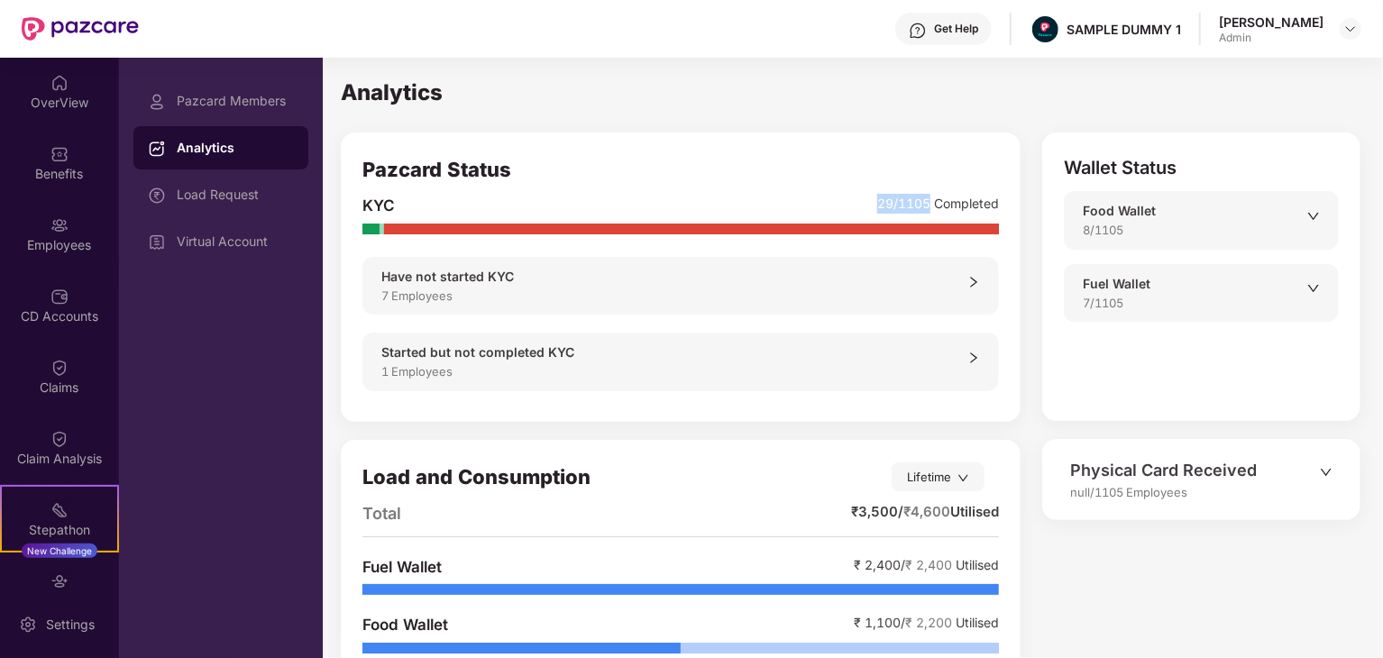
drag, startPoint x: 880, startPoint y: 201, endPoint x: 932, endPoint y: 194, distance: 52.8
click at [932, 194] on div "29 / 1105 Completed" at bounding box center [938, 206] width 122 height 24
click at [763, 196] on div "KYC" at bounding box center [619, 206] width 515 height 24
click at [1273, 234] on div "8/1105" at bounding box center [1195, 230] width 224 height 18
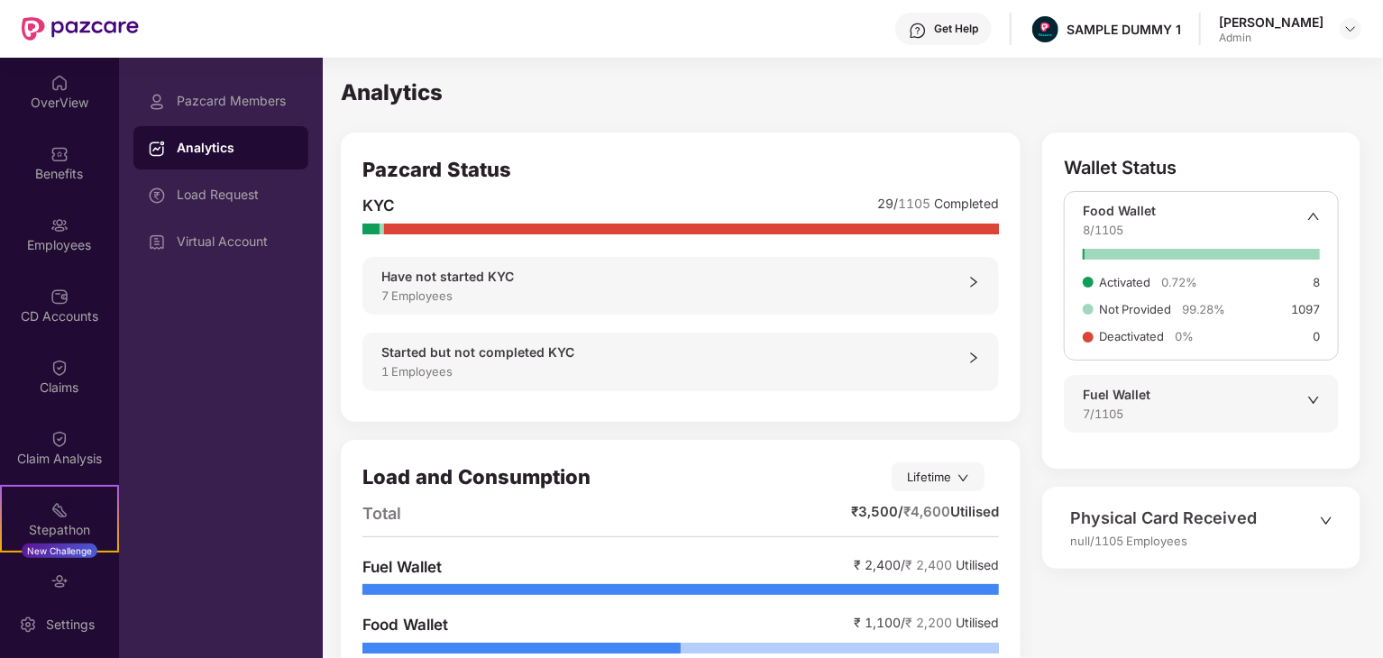
scroll to position [72, 0]
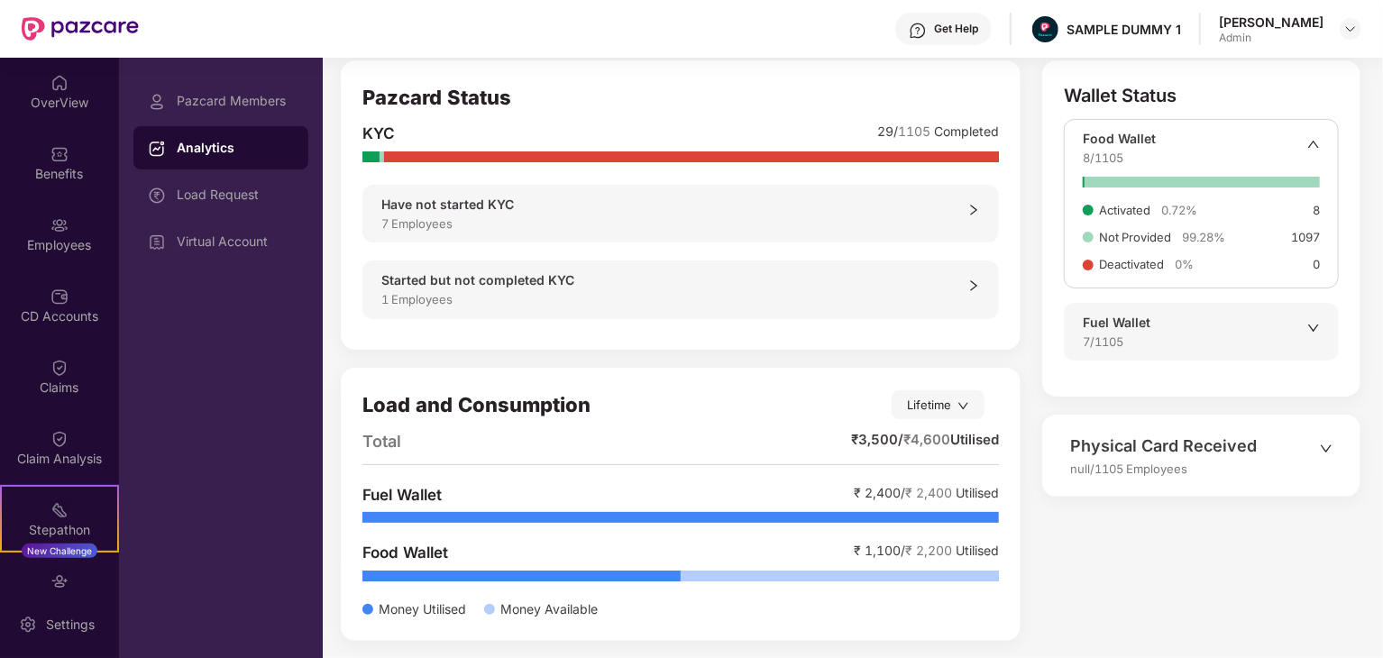
click at [470, 408] on div "Load and Consumption" at bounding box center [626, 405] width 529 height 32
click at [611, 359] on div "Pazcard Status KYC 29 / 1105 Completed Have not started KYC 7 Employees Started…" at bounding box center [681, 359] width 680 height 599
click at [929, 398] on div "Lifetime" at bounding box center [938, 404] width 93 height 29
click at [760, 360] on div "Pazcard Status KYC 29 / 1105 Completed Have not started KYC 7 Employees Started…" at bounding box center [681, 359] width 680 height 599
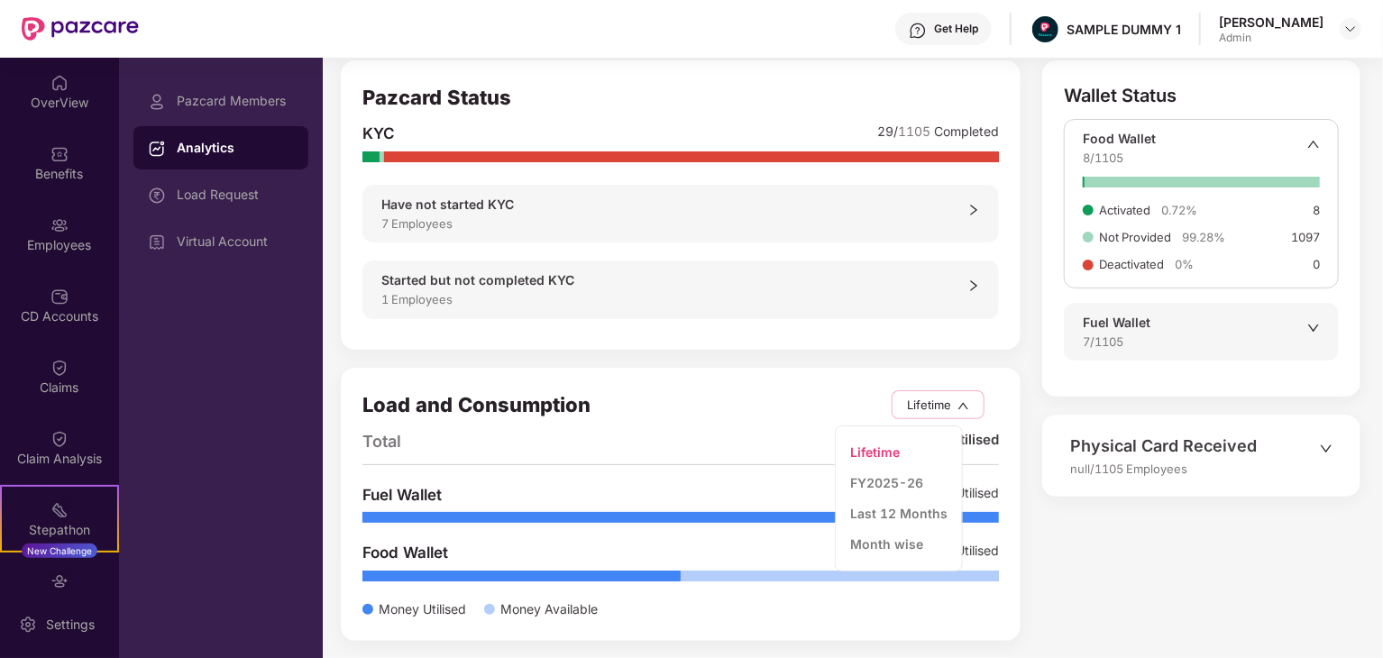
click at [760, 360] on div "Pazcard Status KYC 29 / 1105 Completed Have not started KYC 7 Employees Started…" at bounding box center [681, 359] width 680 height 599
click at [945, 407] on div "Lifetime" at bounding box center [938, 404] width 93 height 29
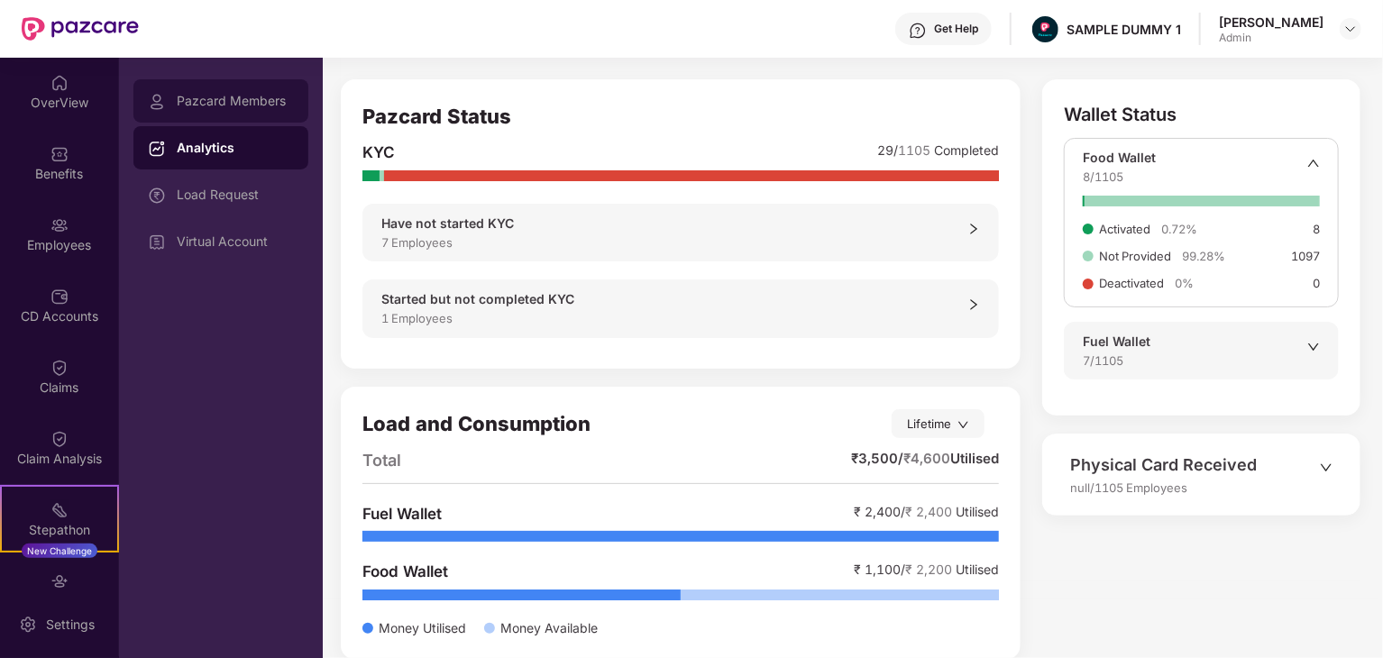
click at [241, 98] on div "Pazcard Members" at bounding box center [235, 101] width 117 height 14
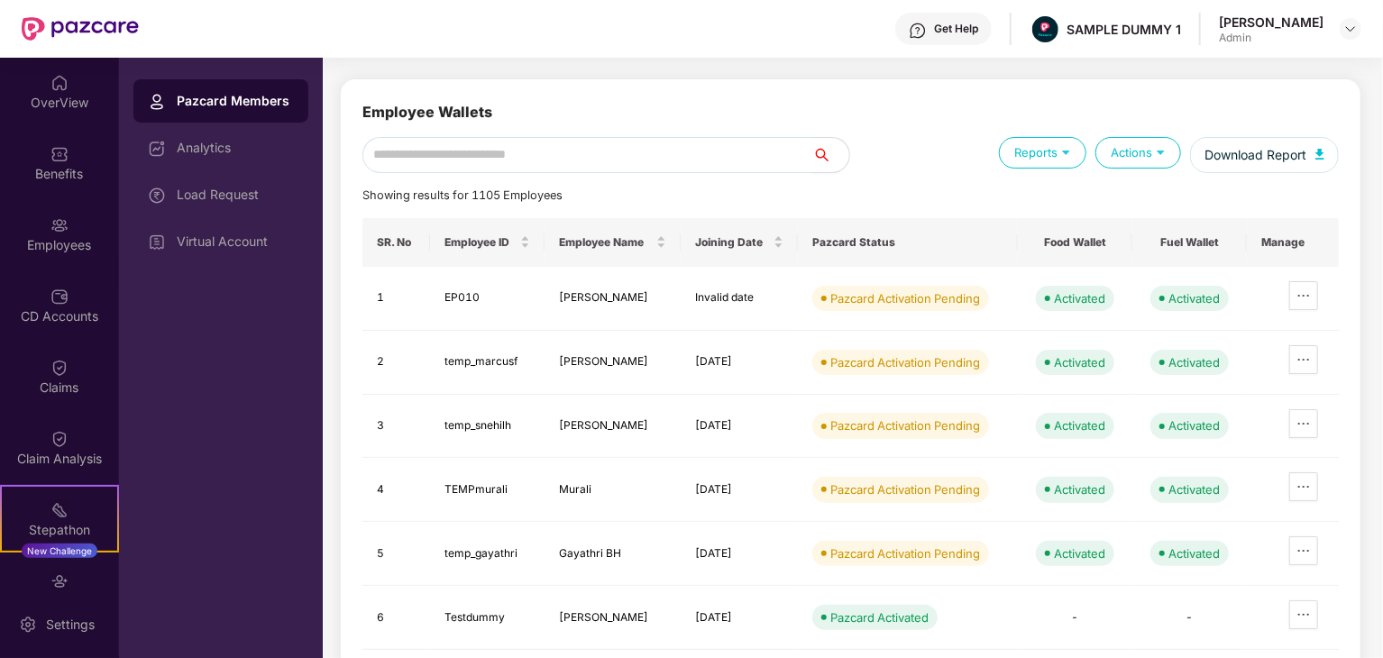
scroll to position [0, 0]
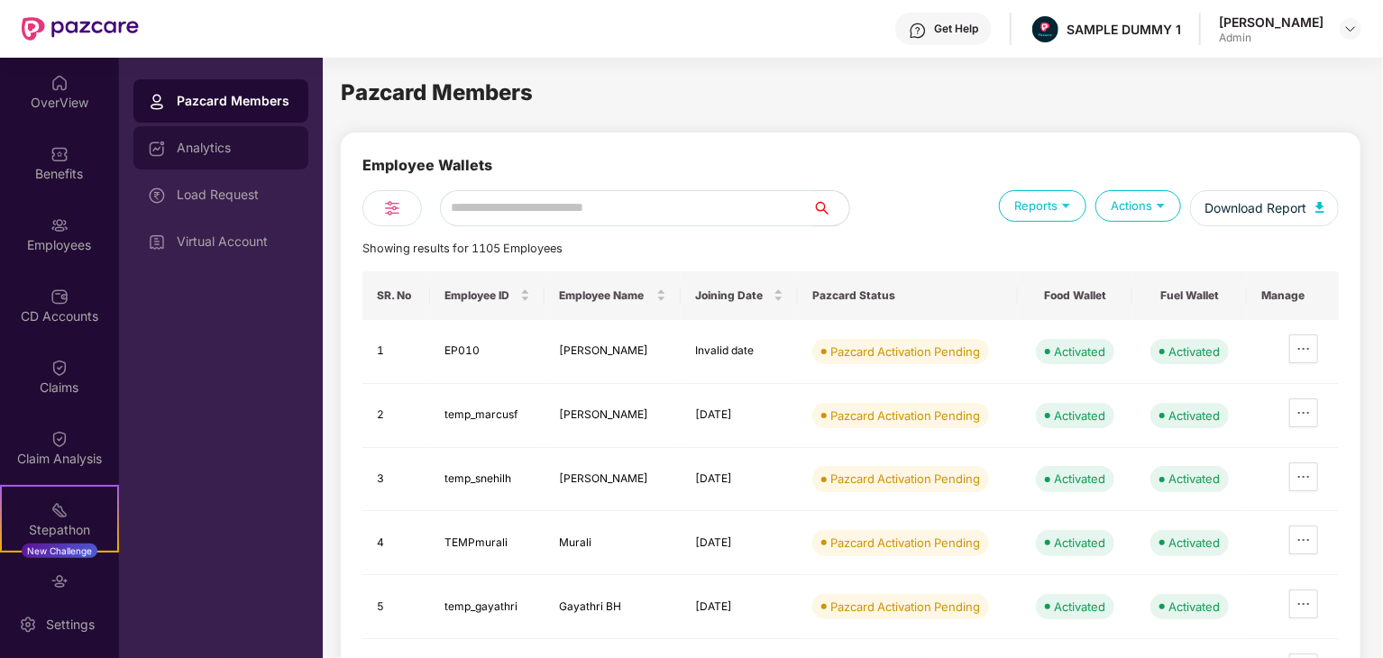
click at [236, 145] on div "Analytics" at bounding box center [235, 148] width 117 height 14
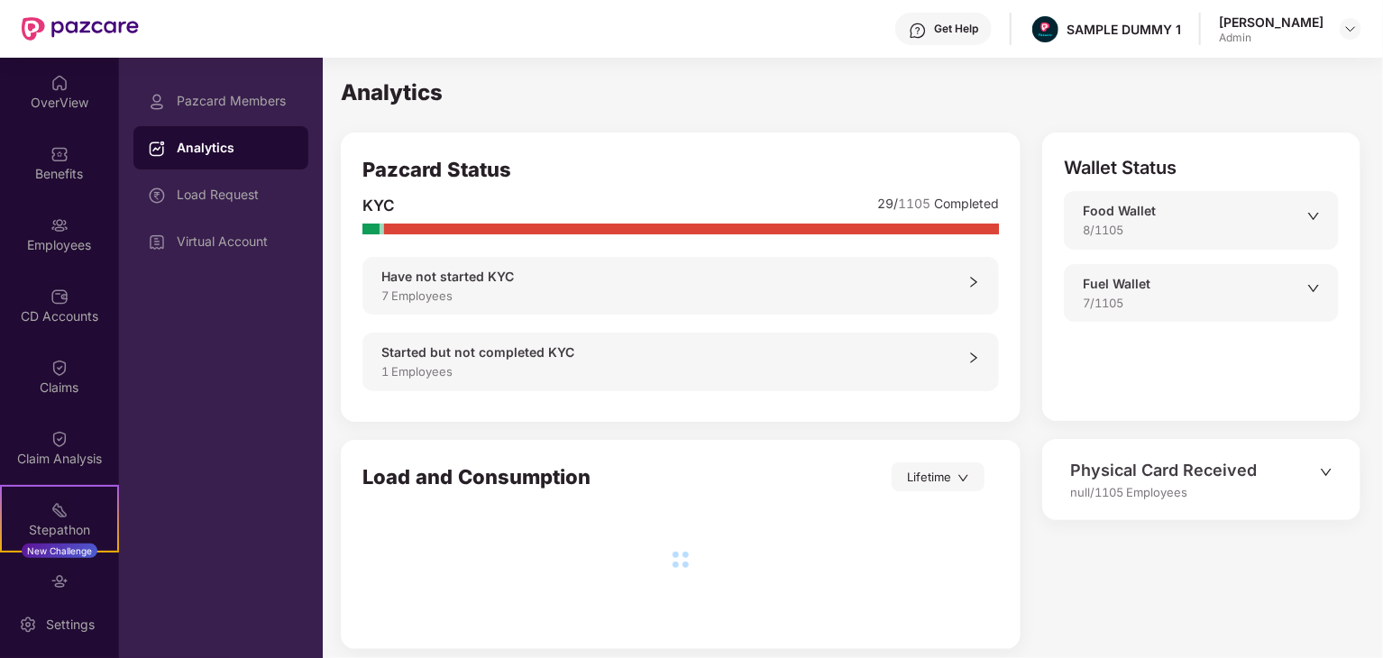
scroll to position [9, 0]
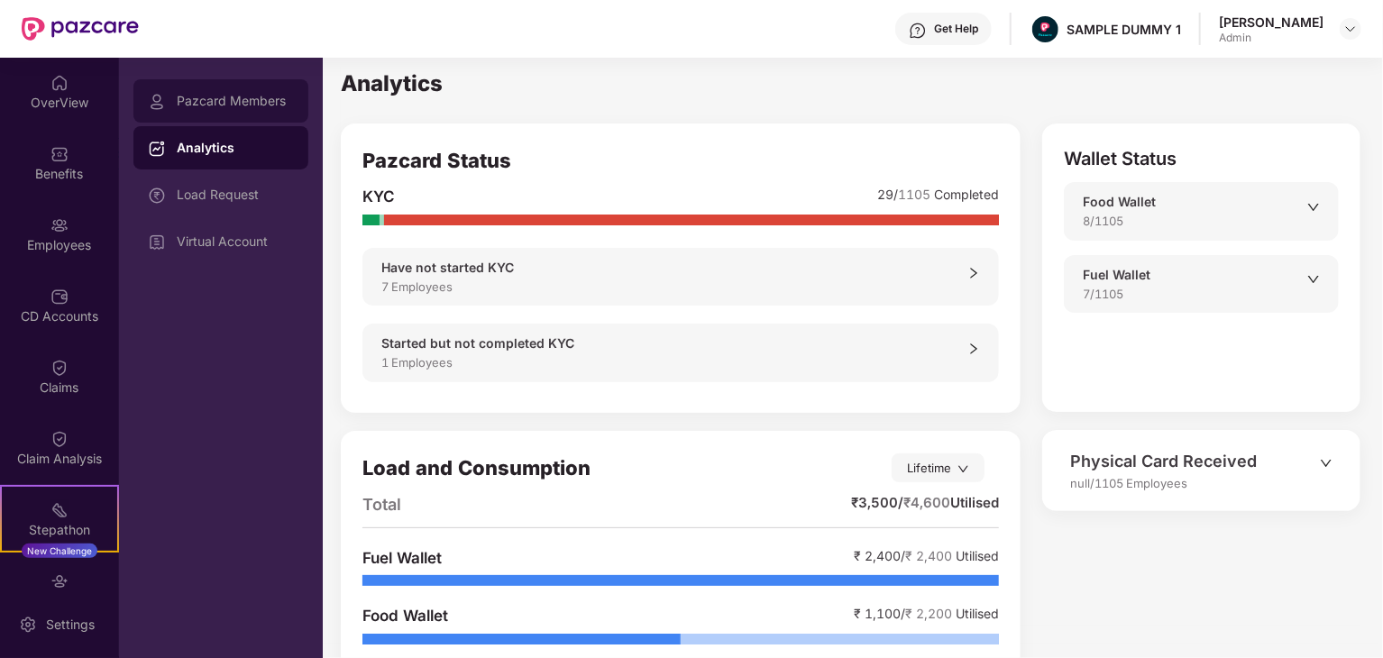
click at [168, 95] on div at bounding box center [162, 101] width 29 height 20
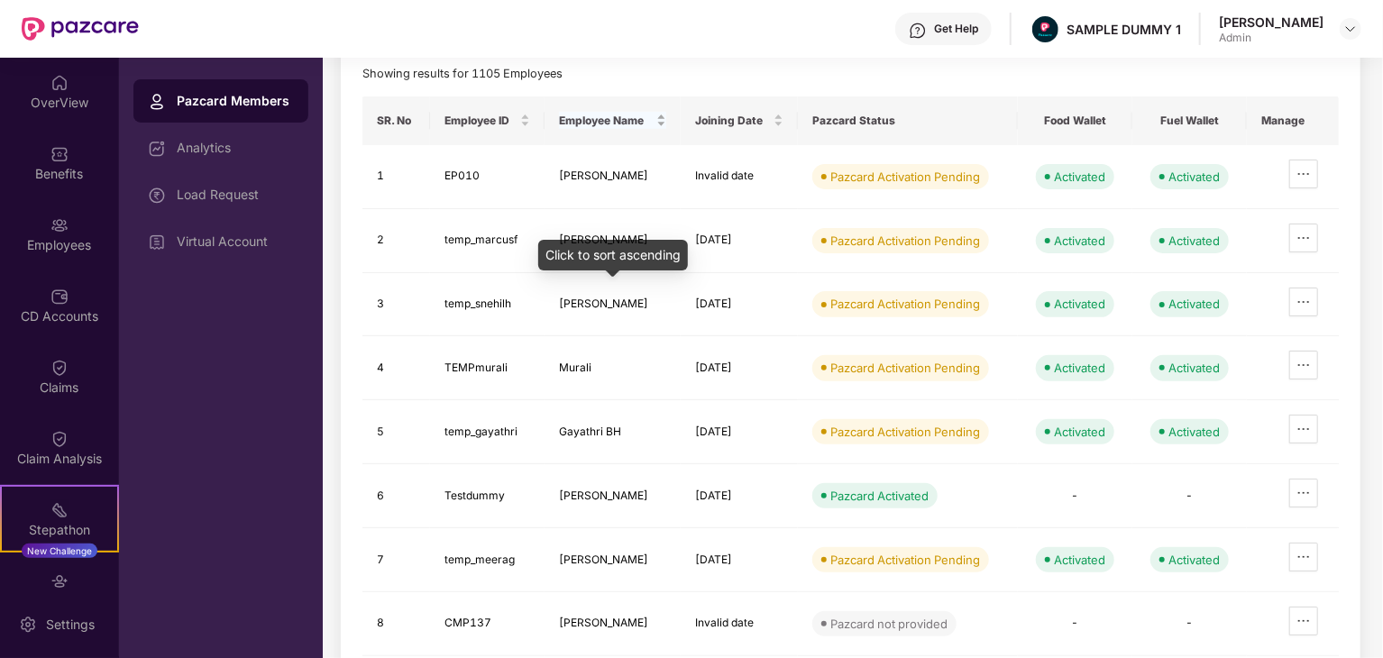
scroll to position [182, 0]
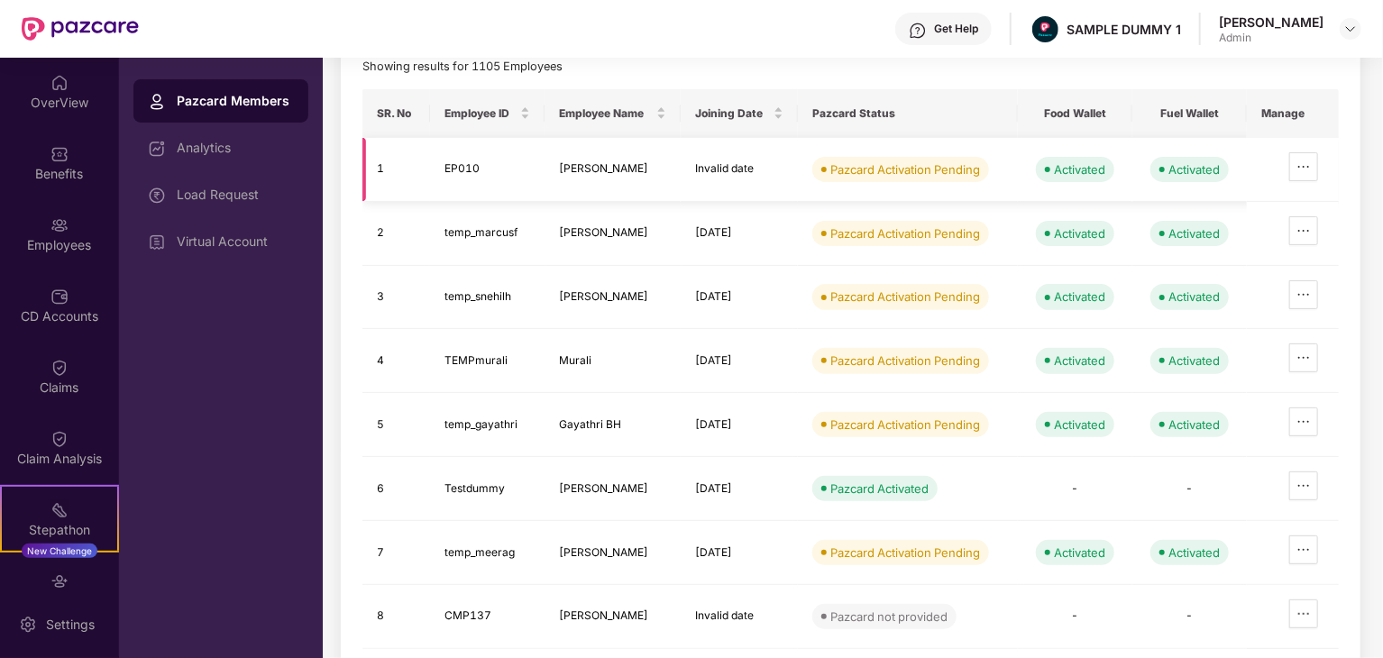
click at [721, 170] on td "Invalid date" at bounding box center [739, 170] width 117 height 64
click at [735, 67] on div "Showing results for 1105 Employees" at bounding box center [850, 67] width 976 height 18
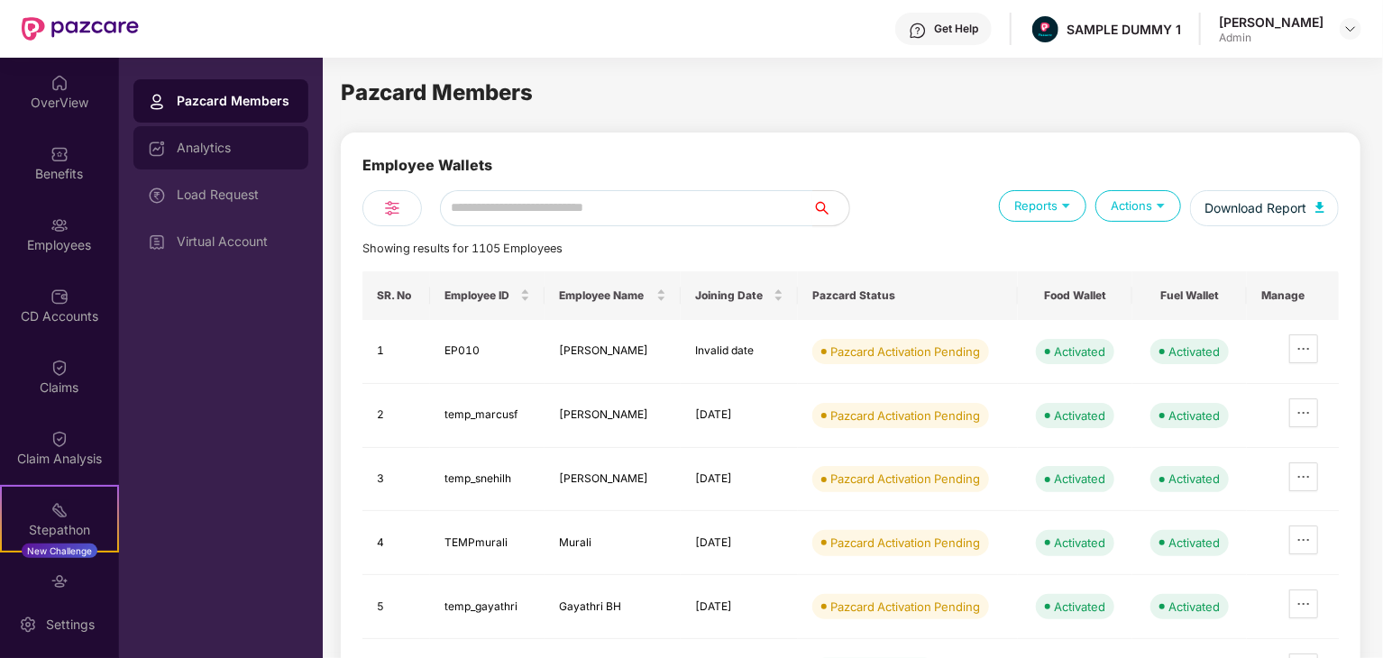
click at [239, 142] on div "Analytics" at bounding box center [235, 148] width 117 height 14
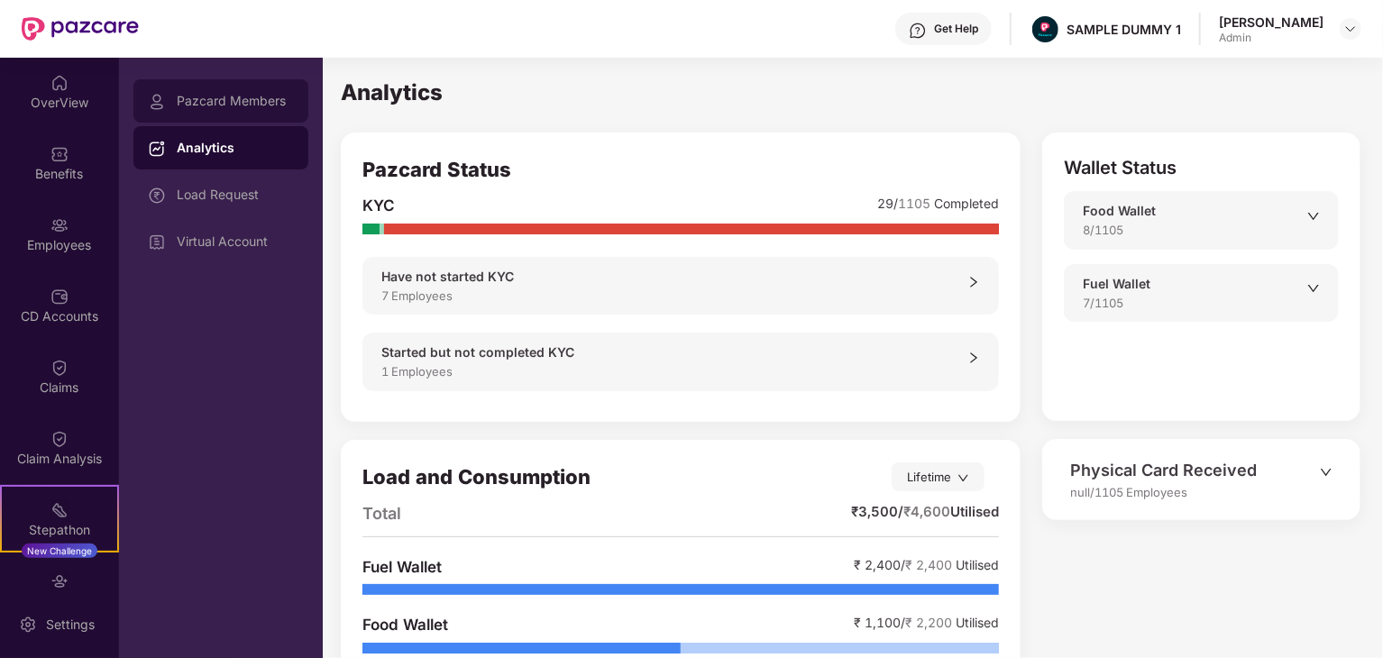
click at [251, 97] on div "Pazcard Members" at bounding box center [235, 101] width 117 height 14
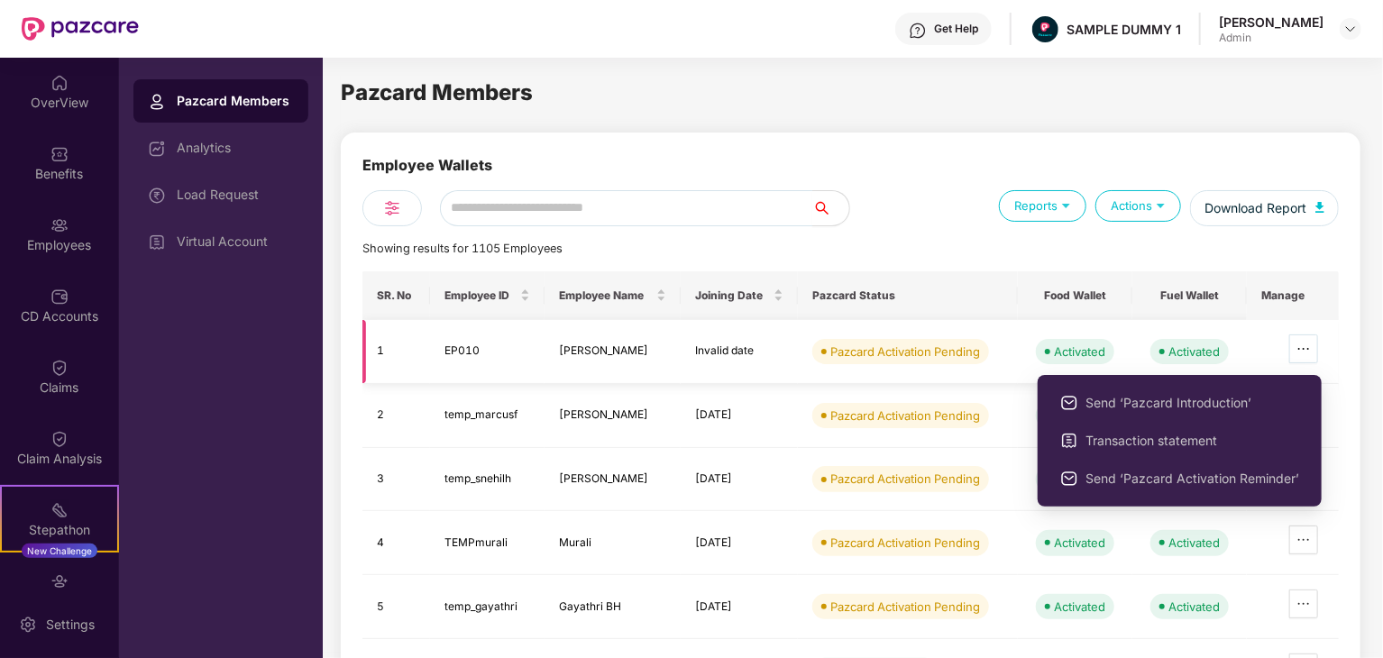
click at [1306, 352] on icon "ellipsis" at bounding box center [1303, 349] width 14 height 14
click at [1306, 347] on icon "ellipsis" at bounding box center [1303, 349] width 14 height 14
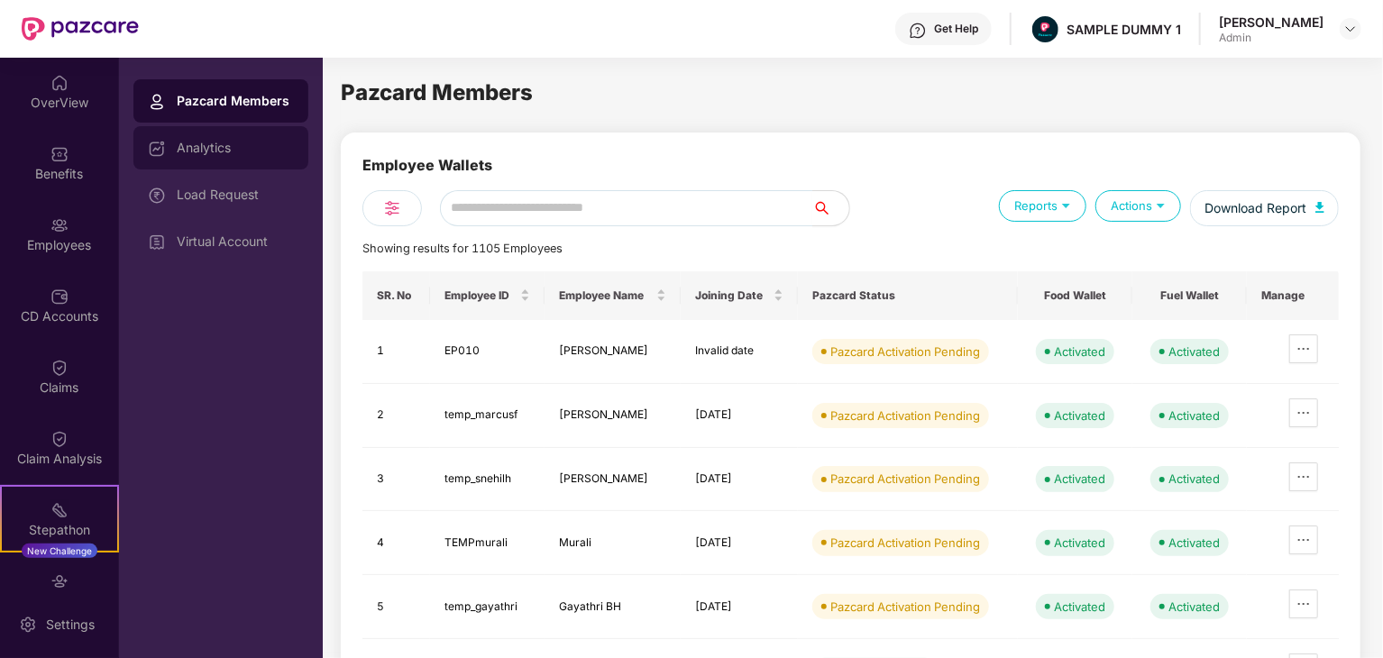
click at [228, 143] on div "Analytics" at bounding box center [235, 148] width 117 height 14
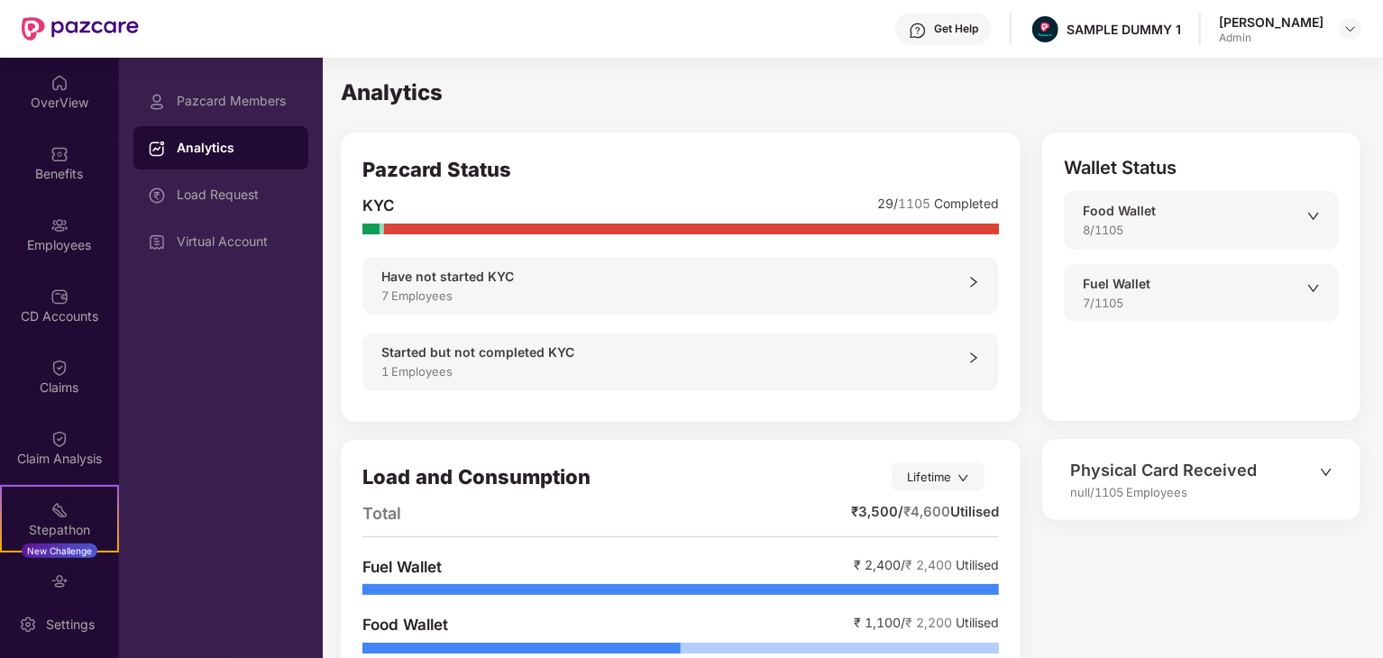
click at [935, 309] on div "Have not started KYC 7 Employees" at bounding box center [680, 286] width 636 height 58
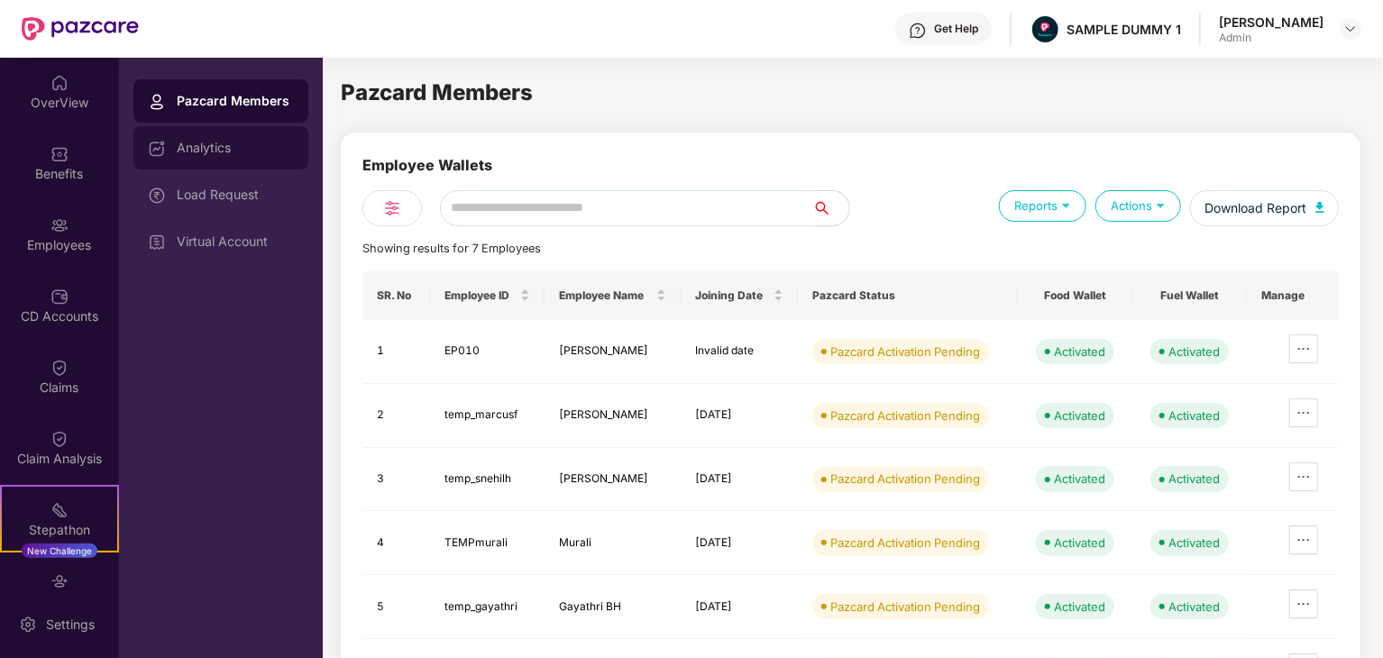
click at [250, 153] on div "Analytics" at bounding box center [235, 148] width 117 height 14
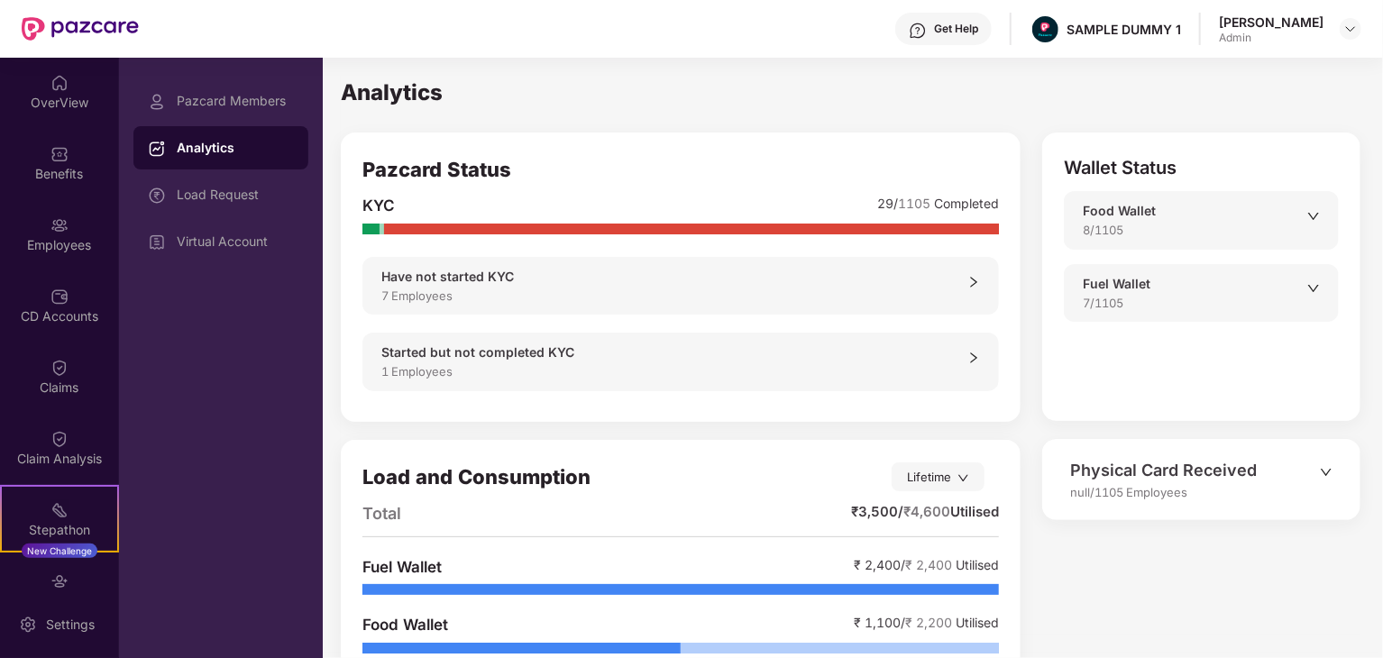
click at [608, 363] on div "1 Employees" at bounding box center [674, 371] width 586 height 18
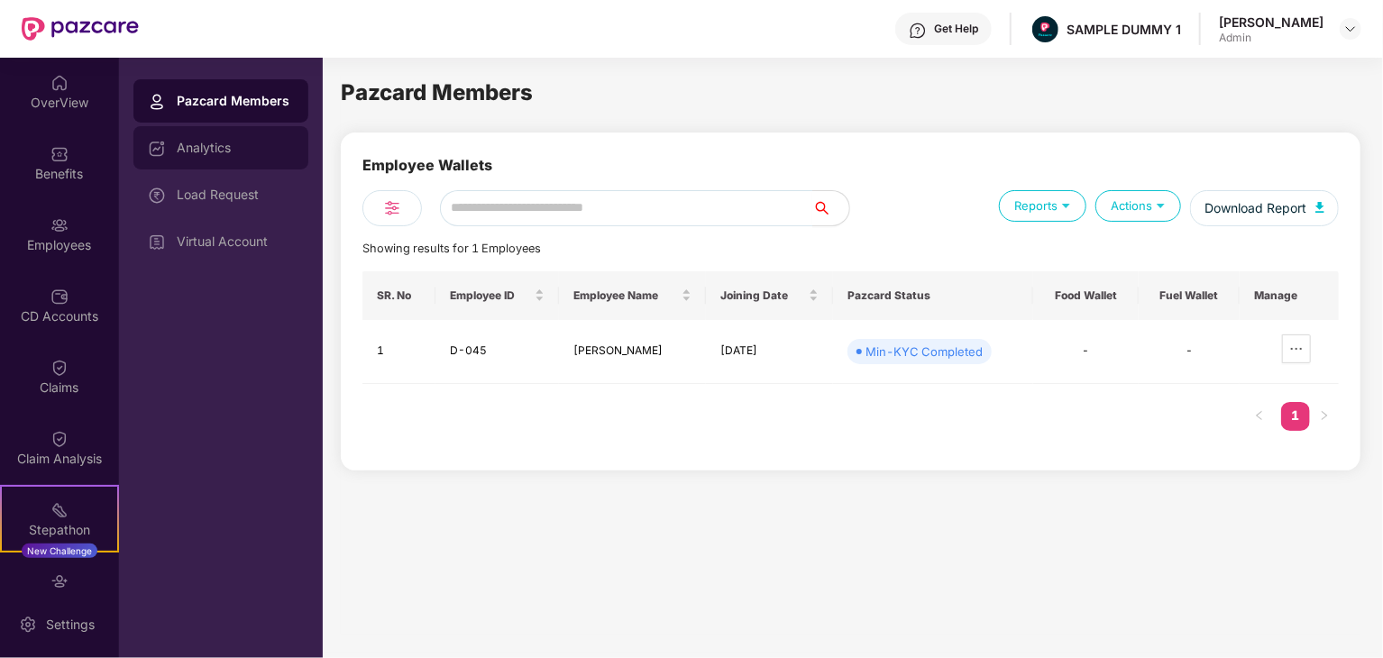
click at [260, 151] on div "Analytics" at bounding box center [235, 148] width 117 height 14
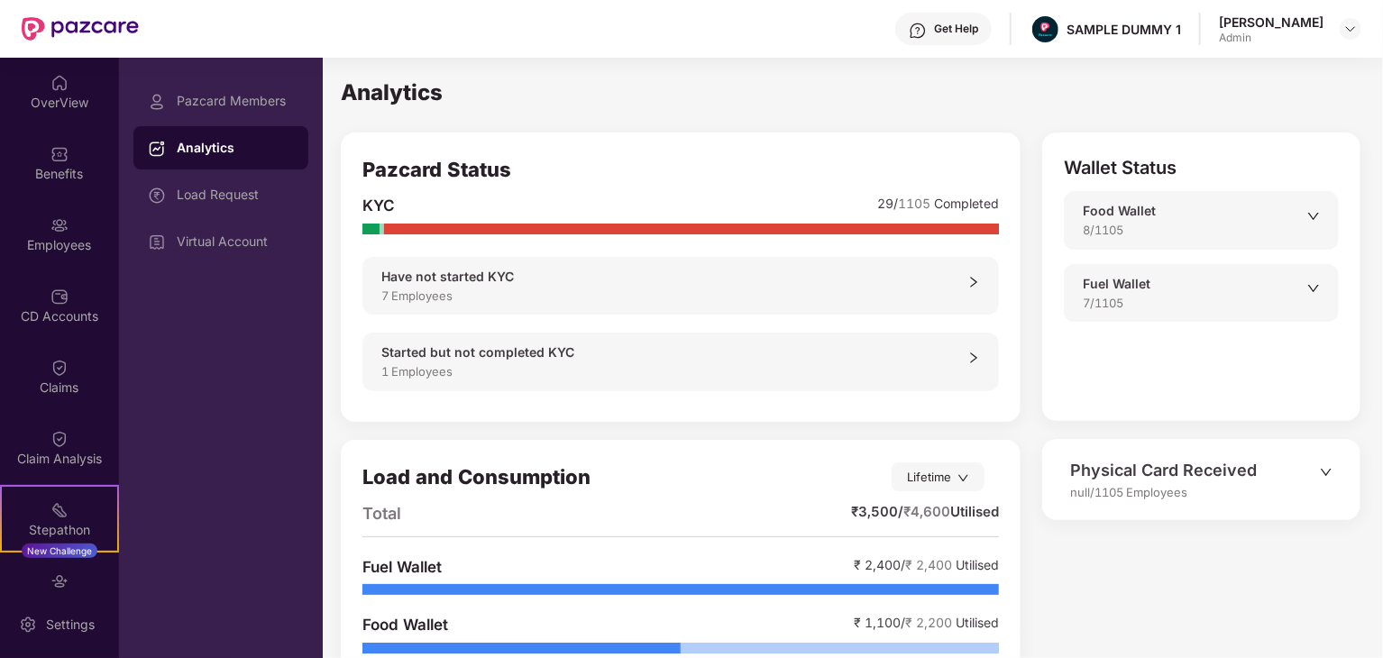
scroll to position [72, 0]
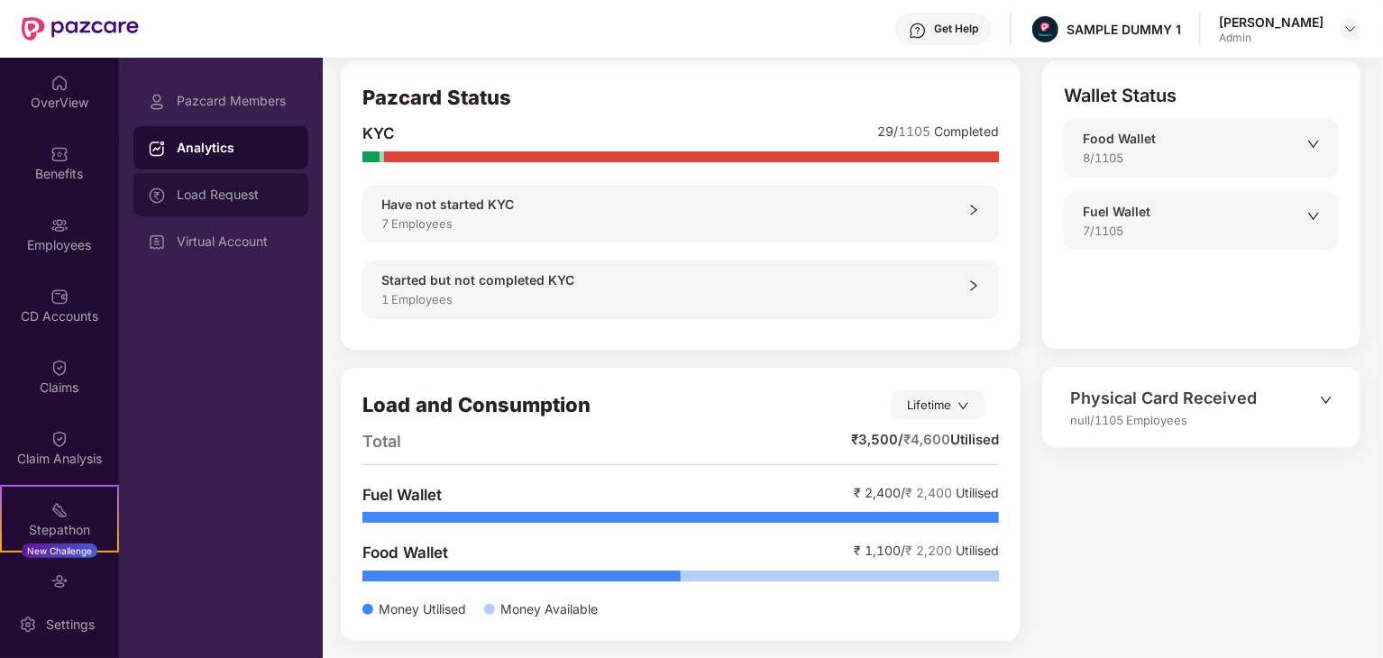
click at [193, 192] on div "Load Request" at bounding box center [235, 194] width 117 height 14
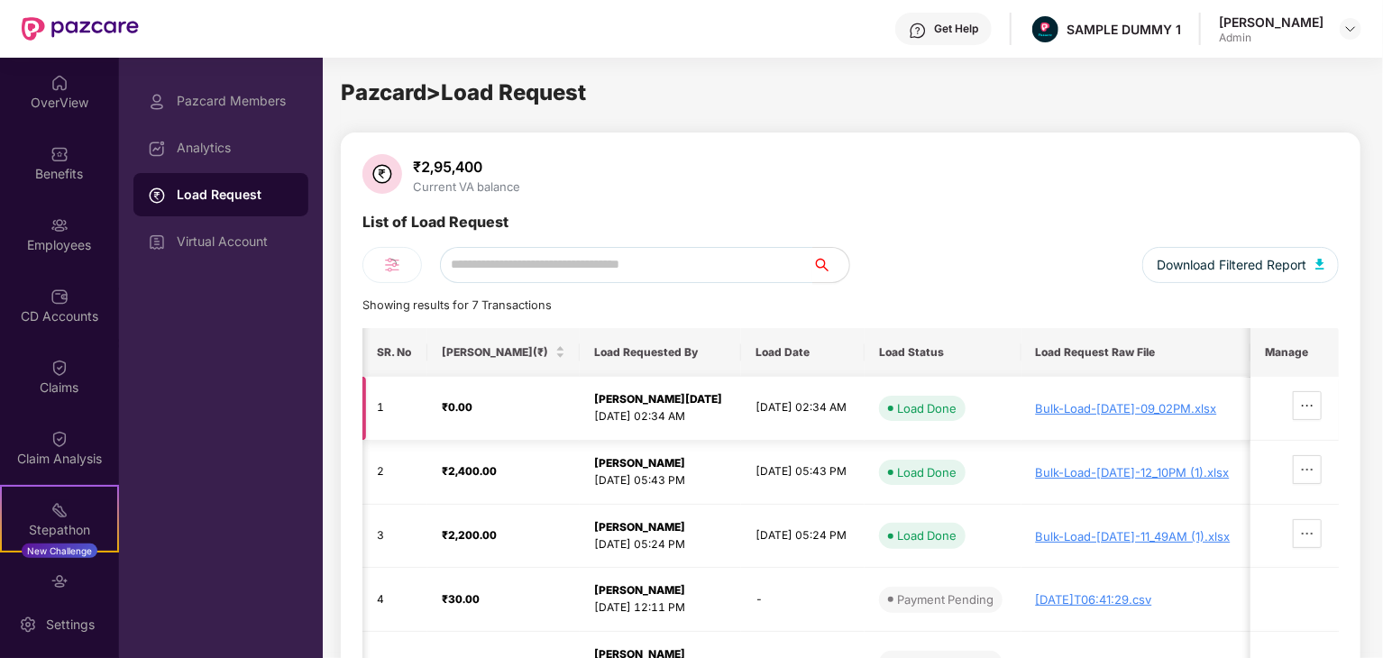
scroll to position [0, 15]
click at [1161, 412] on div "Bulk-Load-[DATE]-09_02PM.xlsx" at bounding box center [1136, 408] width 201 height 14
click at [244, 195] on div "Load Request" at bounding box center [235, 195] width 117 height 18
click at [249, 238] on div "Virtual Account" at bounding box center [235, 241] width 117 height 14
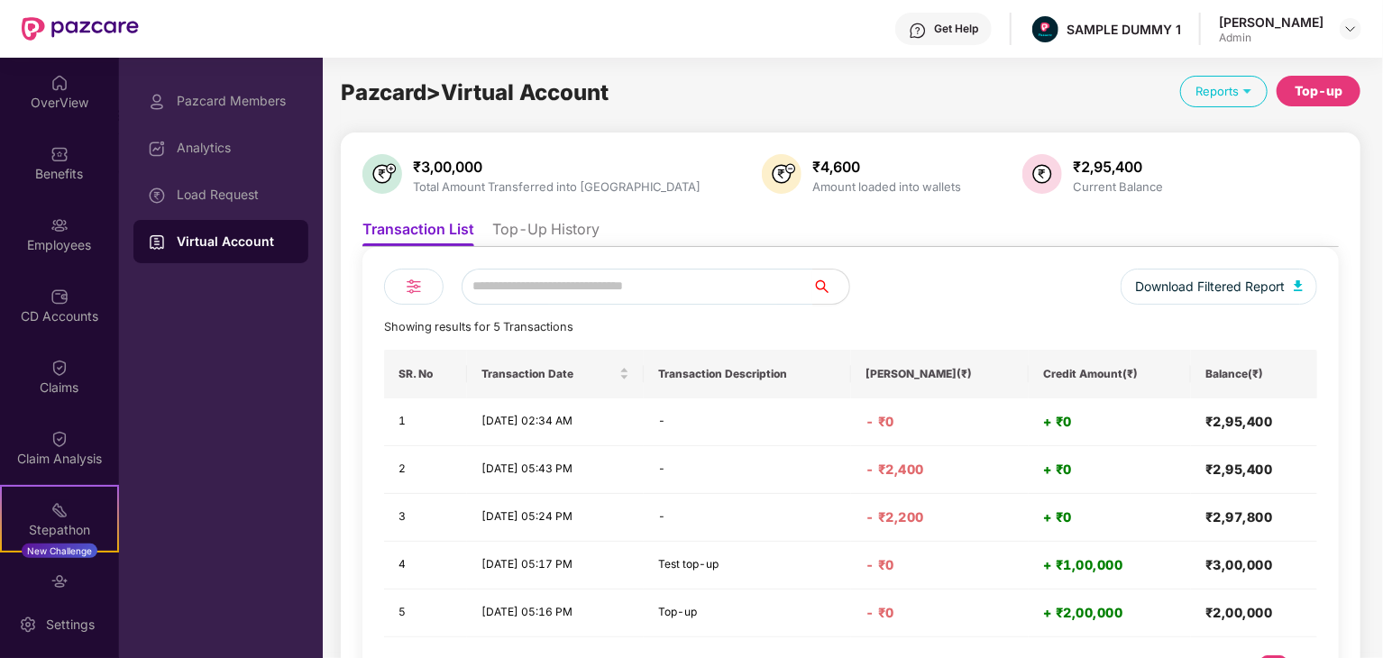
click at [529, 225] on li "Top-Up History" at bounding box center [545, 233] width 107 height 26
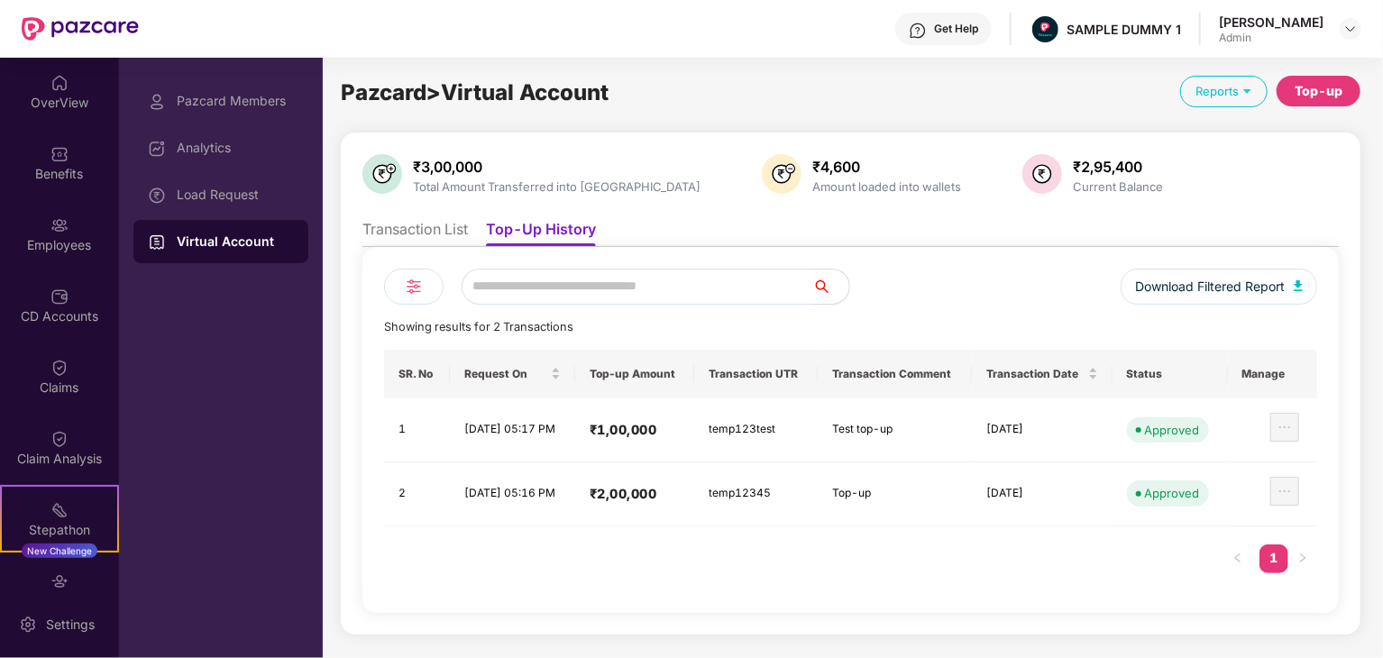
click at [430, 230] on li "Transaction List" at bounding box center [414, 233] width 105 height 26
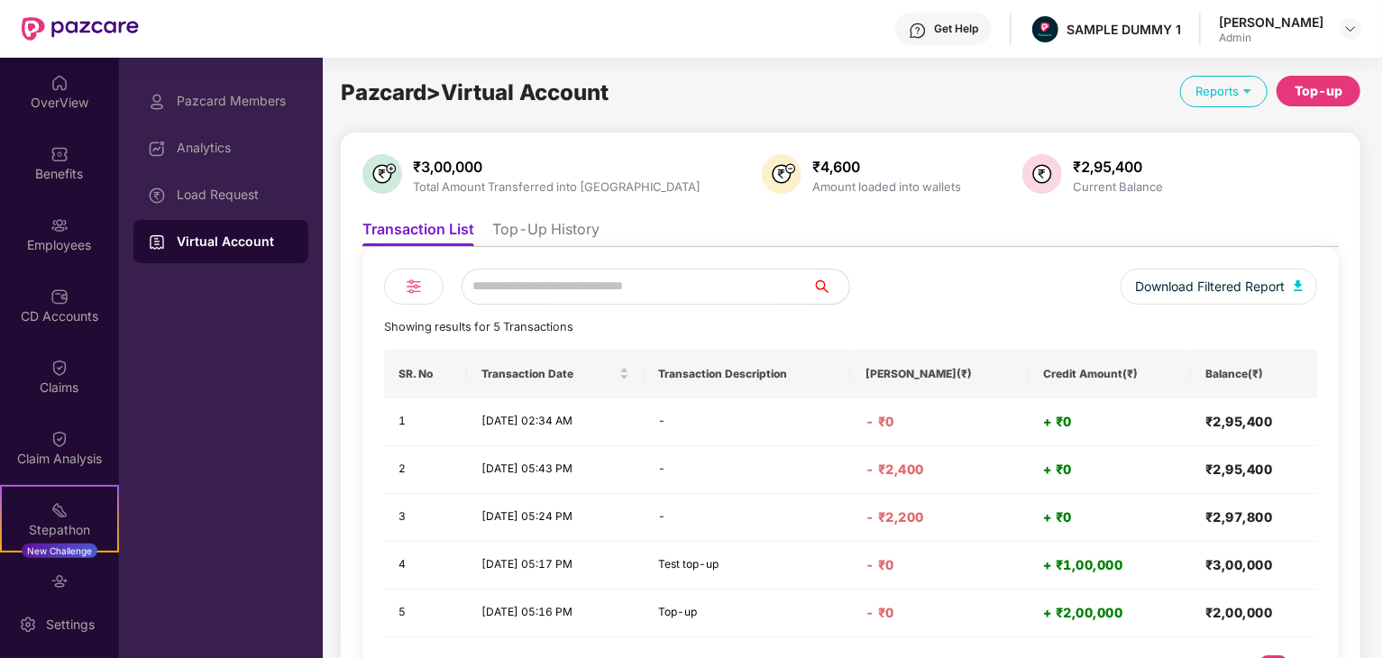
click at [566, 233] on li "Top-Up History" at bounding box center [545, 233] width 107 height 26
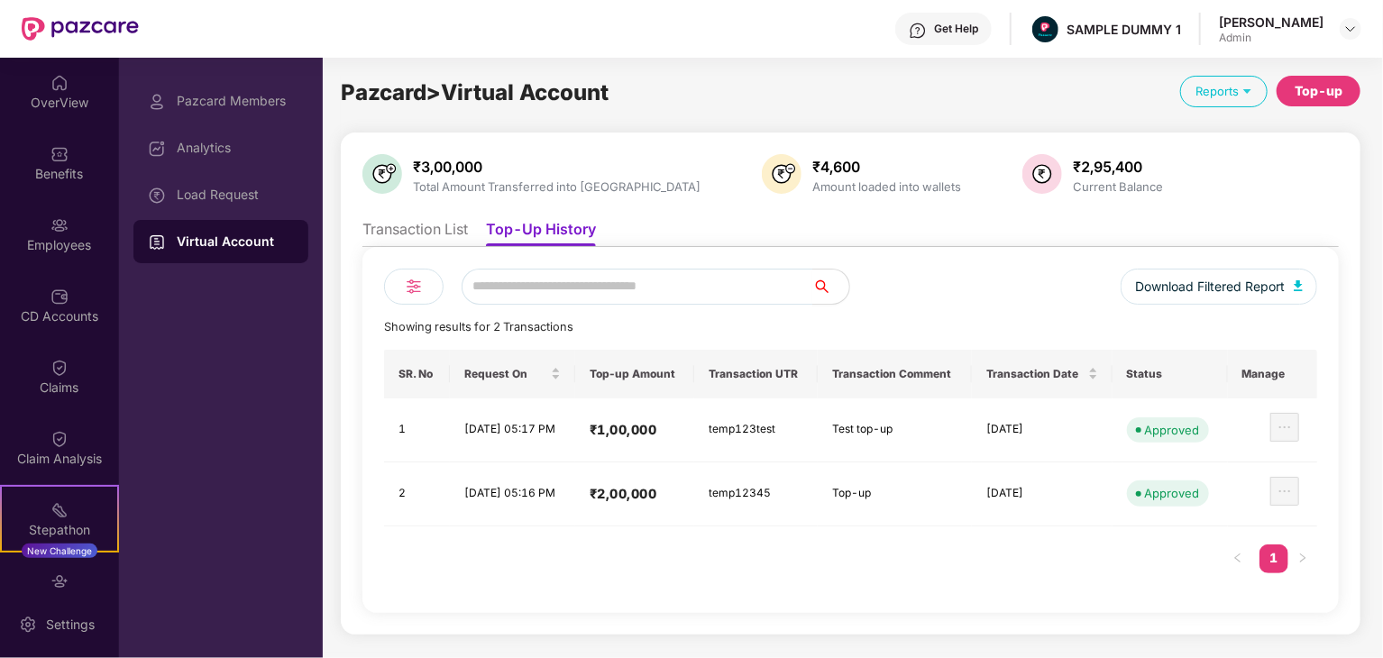
click at [454, 235] on li "Transaction List" at bounding box center [414, 233] width 105 height 26
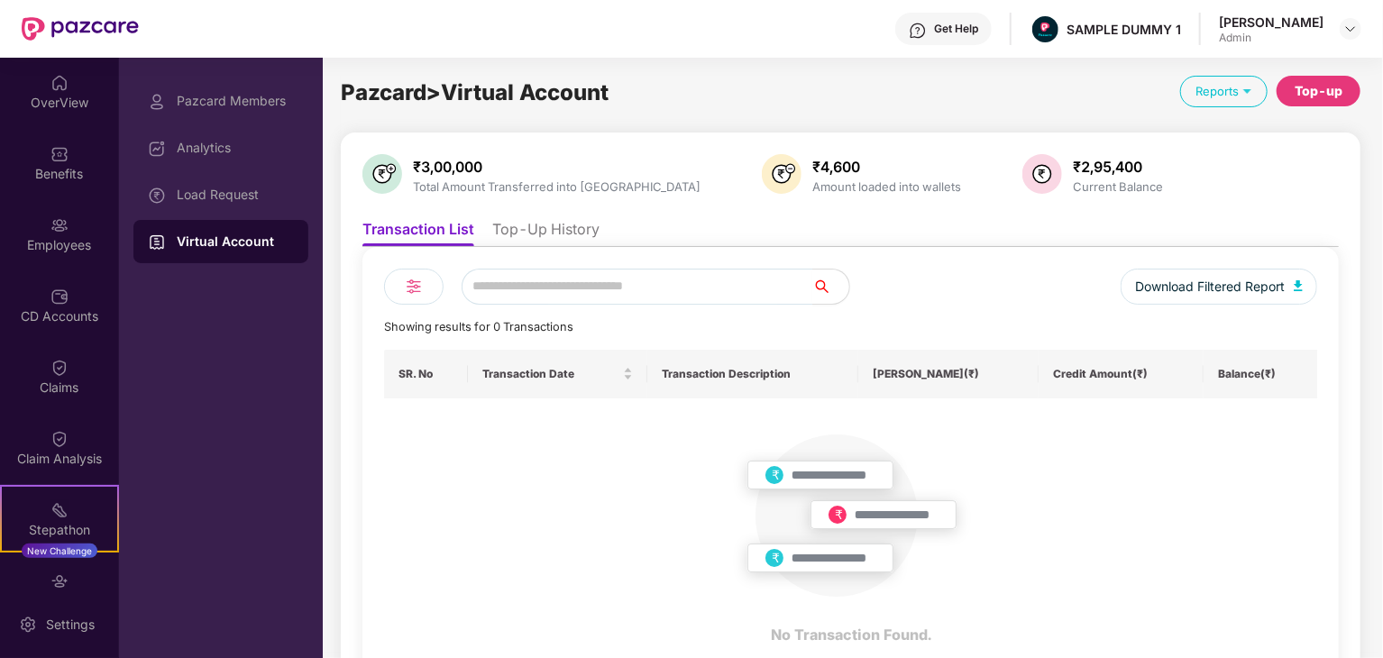
click at [419, 225] on li "Transaction List" at bounding box center [418, 233] width 112 height 26
click at [529, 228] on li "Top-Up History" at bounding box center [545, 233] width 107 height 26
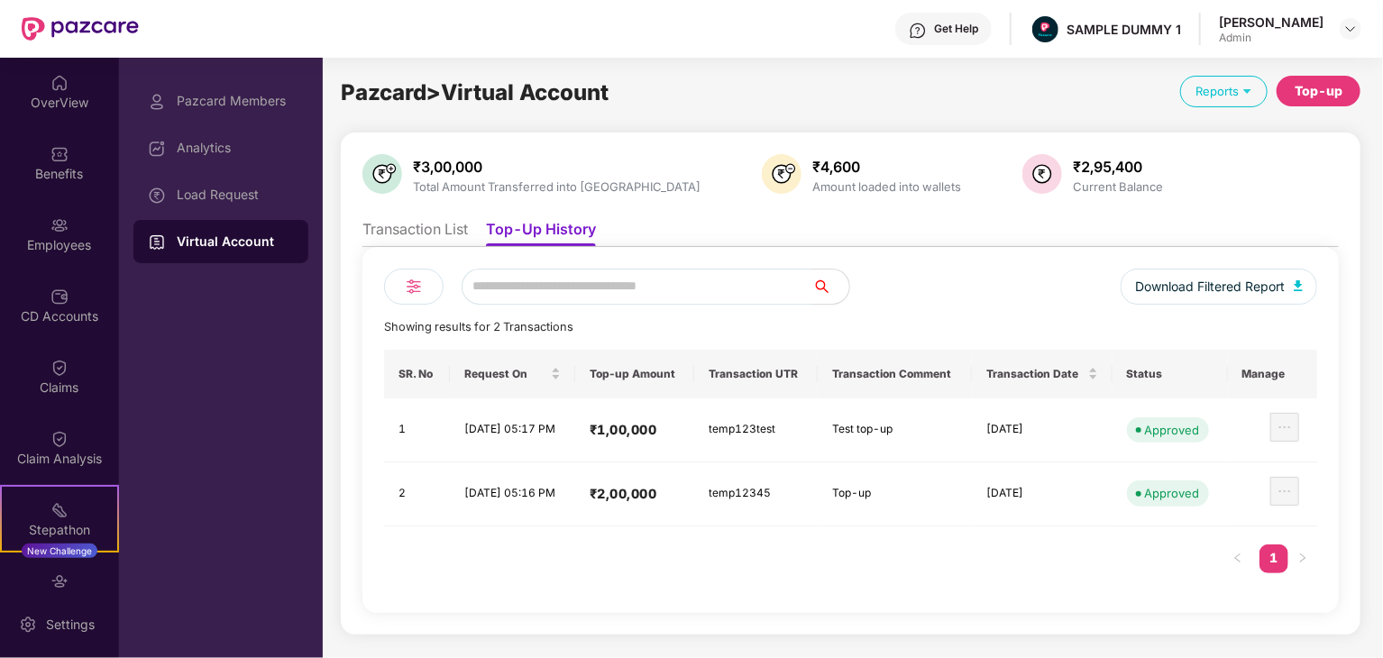
click at [423, 230] on li "Transaction List" at bounding box center [414, 233] width 105 height 26
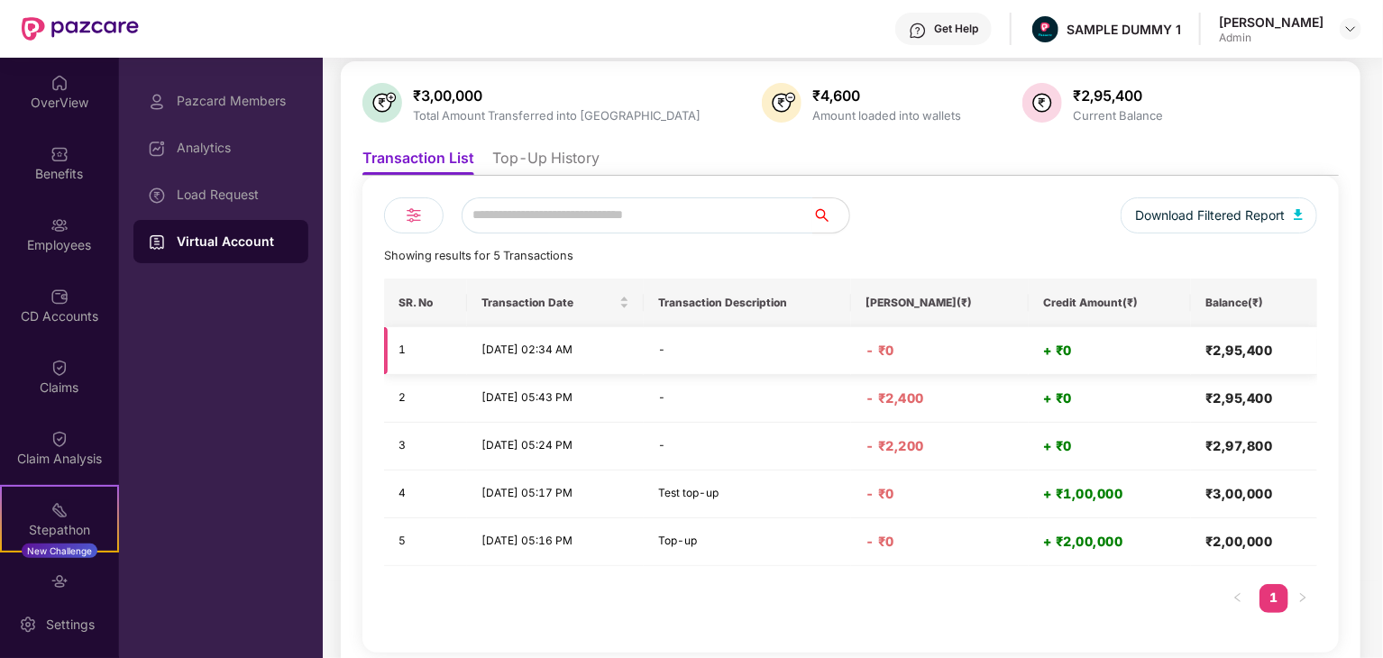
scroll to position [70, 0]
click at [783, 304] on th "Transaction Description" at bounding box center [747, 303] width 207 height 49
click at [905, 297] on th "[PERSON_NAME](₹)" at bounding box center [940, 303] width 178 height 49
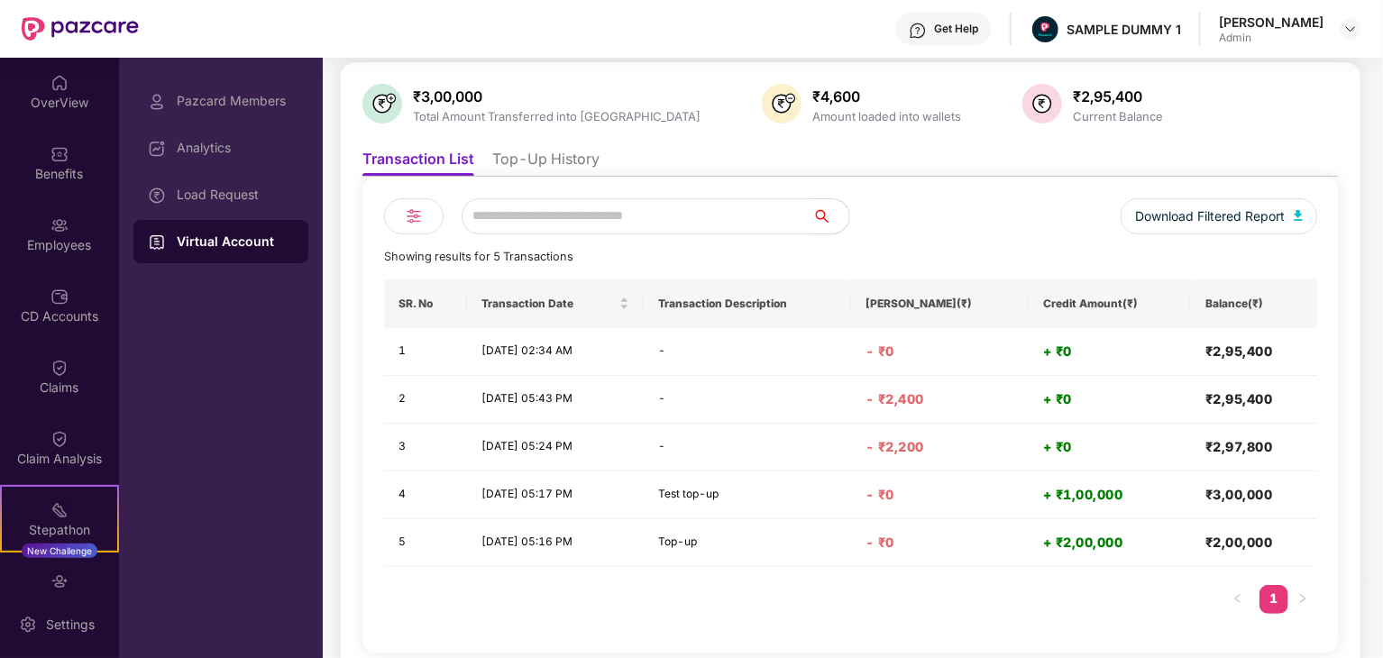
click at [947, 303] on th "[PERSON_NAME](₹)" at bounding box center [940, 303] width 178 height 49
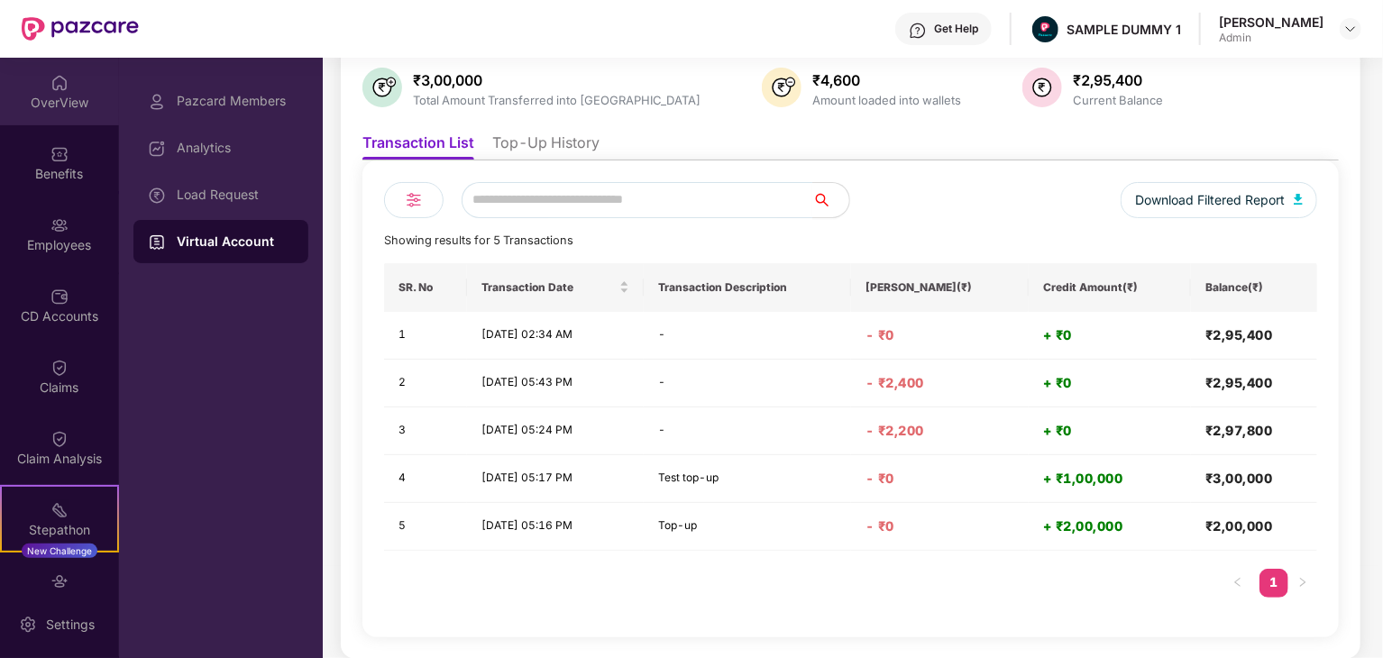
click at [66, 98] on div "OverView" at bounding box center [59, 103] width 119 height 18
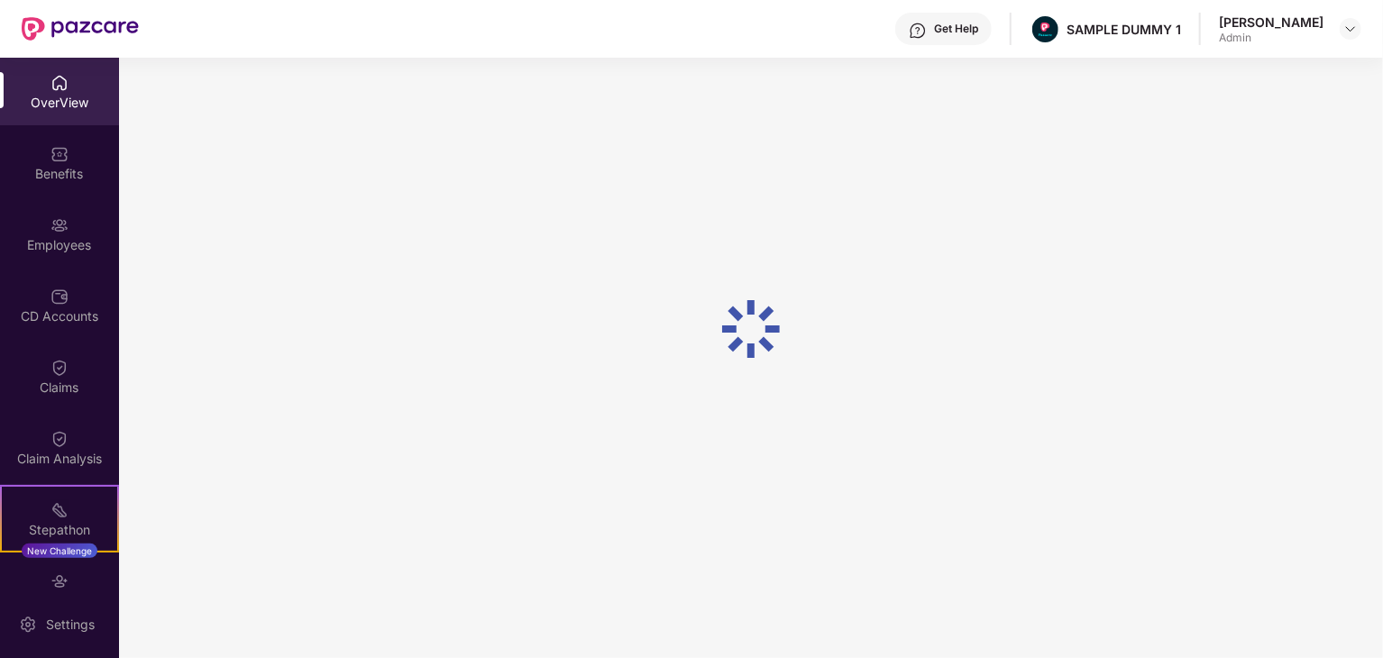
scroll to position [58, 0]
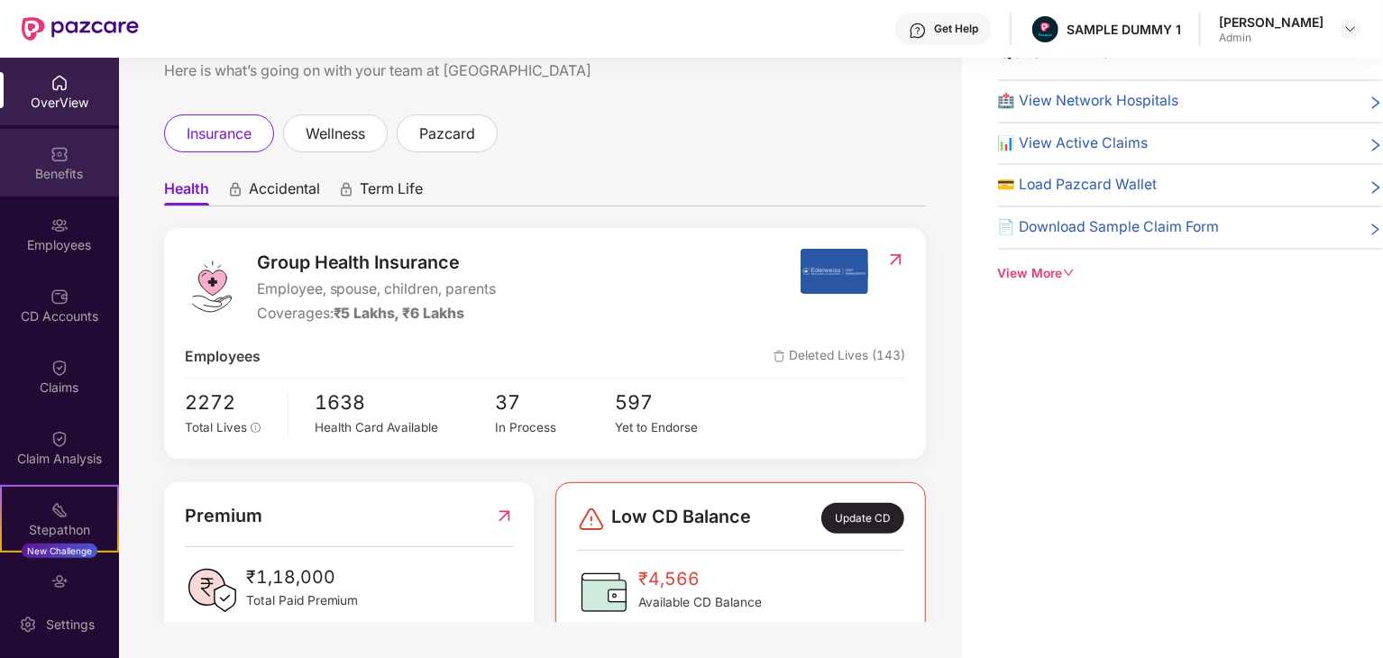
click at [50, 168] on div "Benefits" at bounding box center [59, 174] width 119 height 18
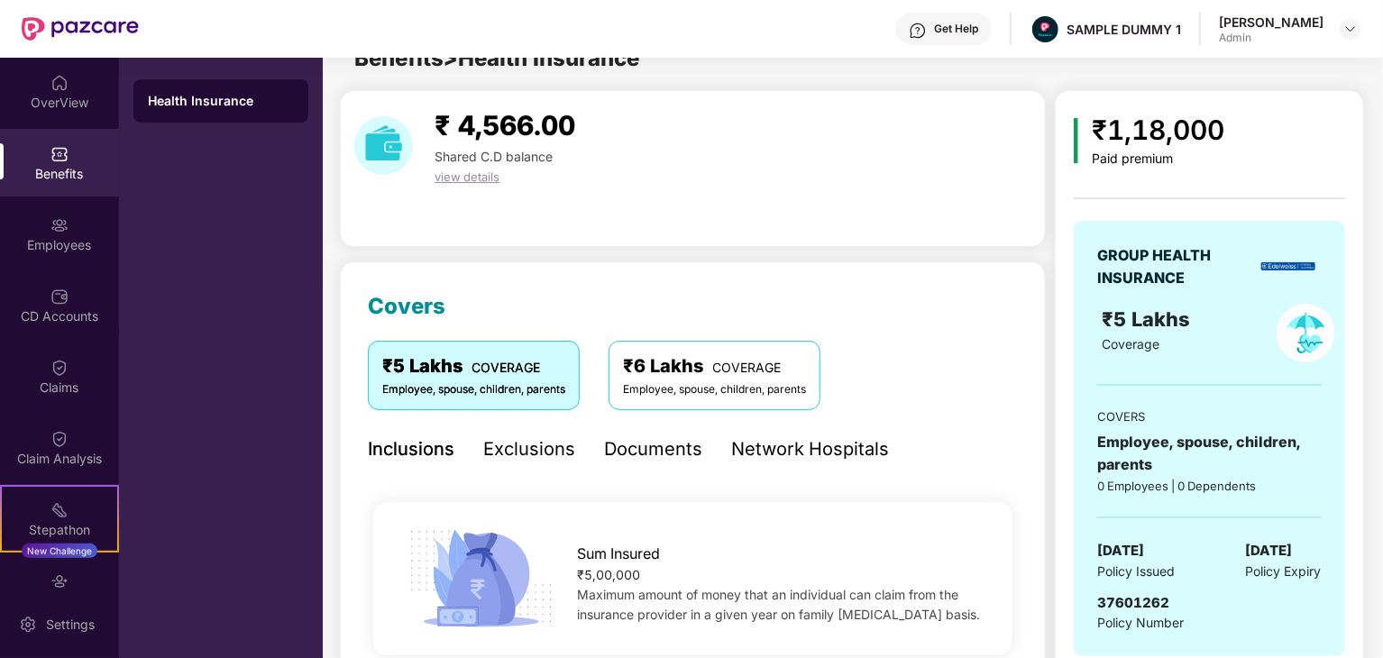
scroll to position [87, 0]
